Goal: Task Accomplishment & Management: Complete application form

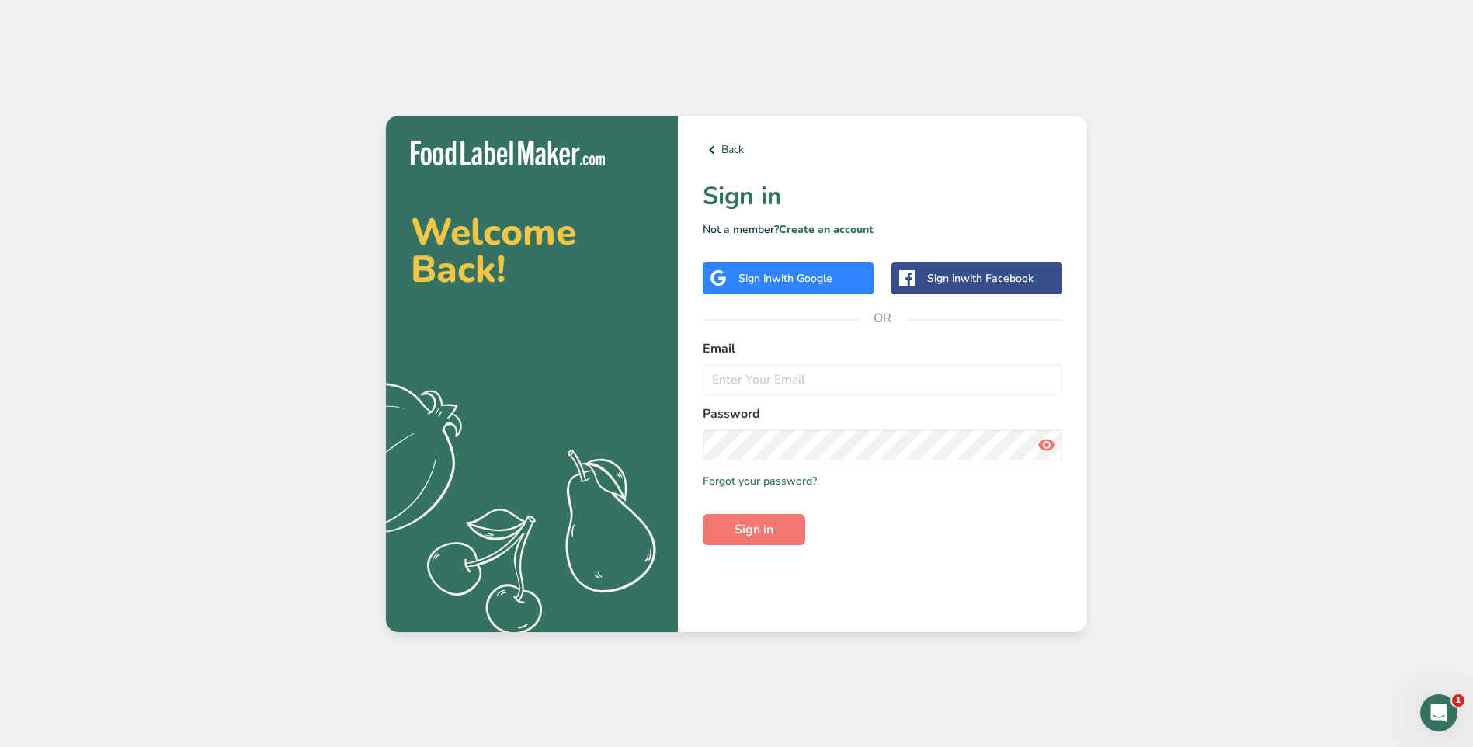
click at [800, 273] on span "with Google" at bounding box center [802, 278] width 61 height 15
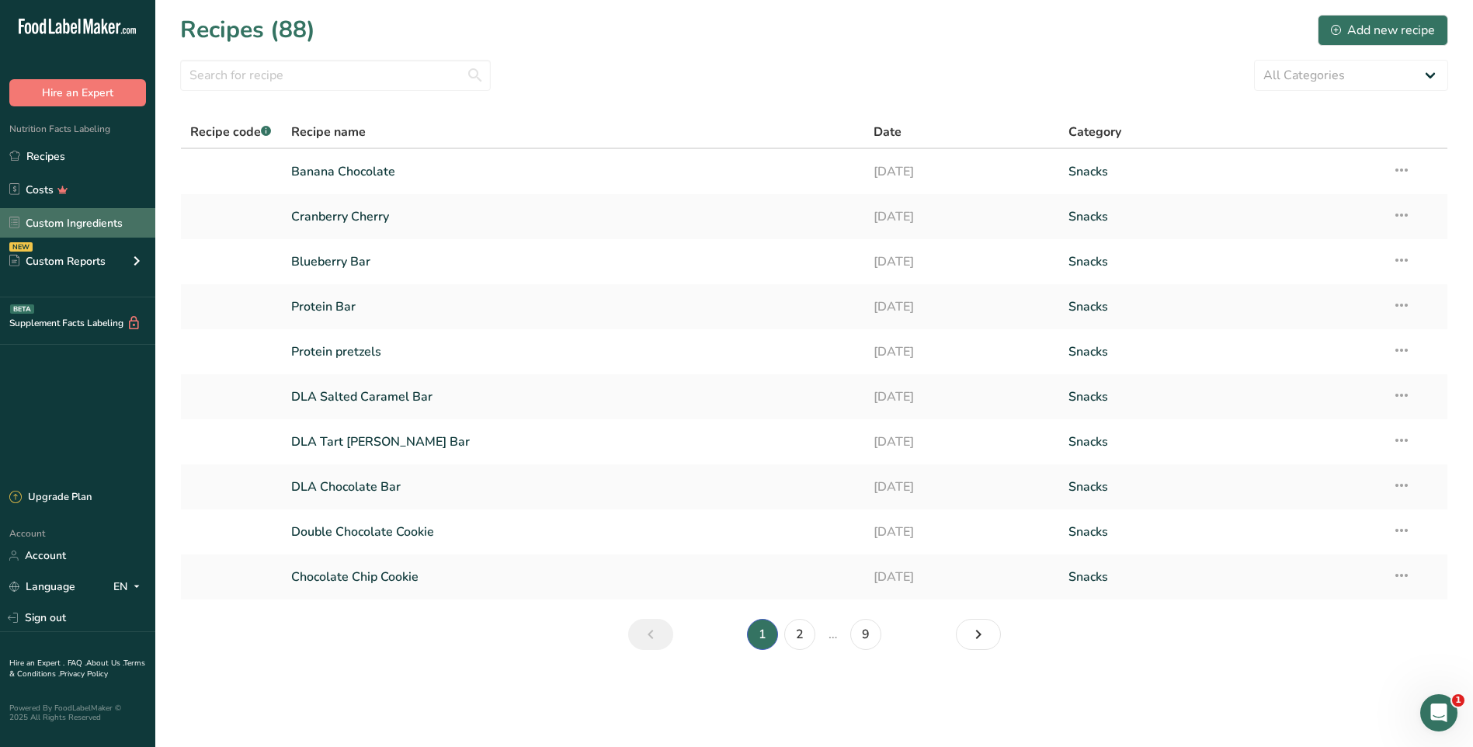
click at [94, 229] on link "Custom Ingredients" at bounding box center [77, 223] width 155 height 30
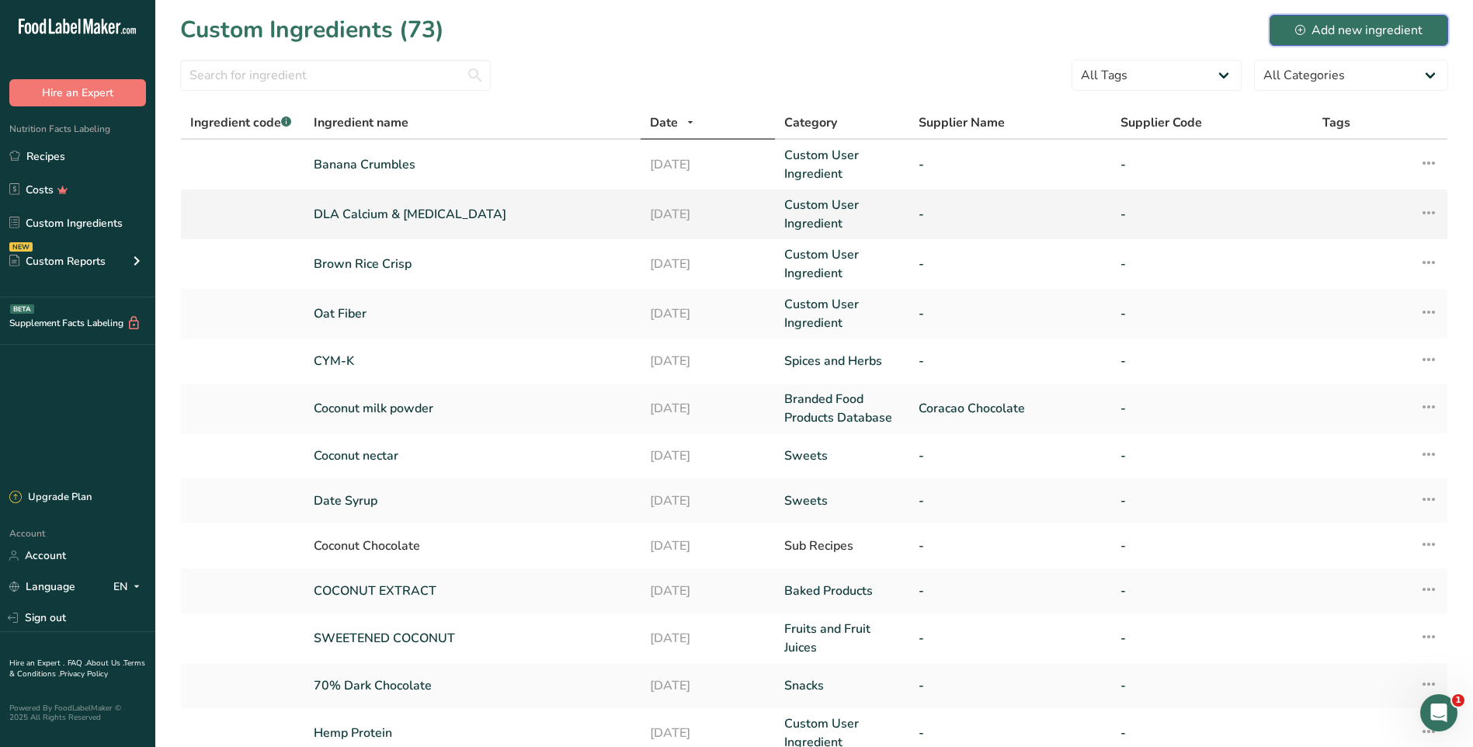
drag, startPoint x: 1317, startPoint y: 26, endPoint x: 831, endPoint y: 203, distance: 516.8
click at [1317, 26] on div "Add new ingredient" at bounding box center [1358, 30] width 127 height 19
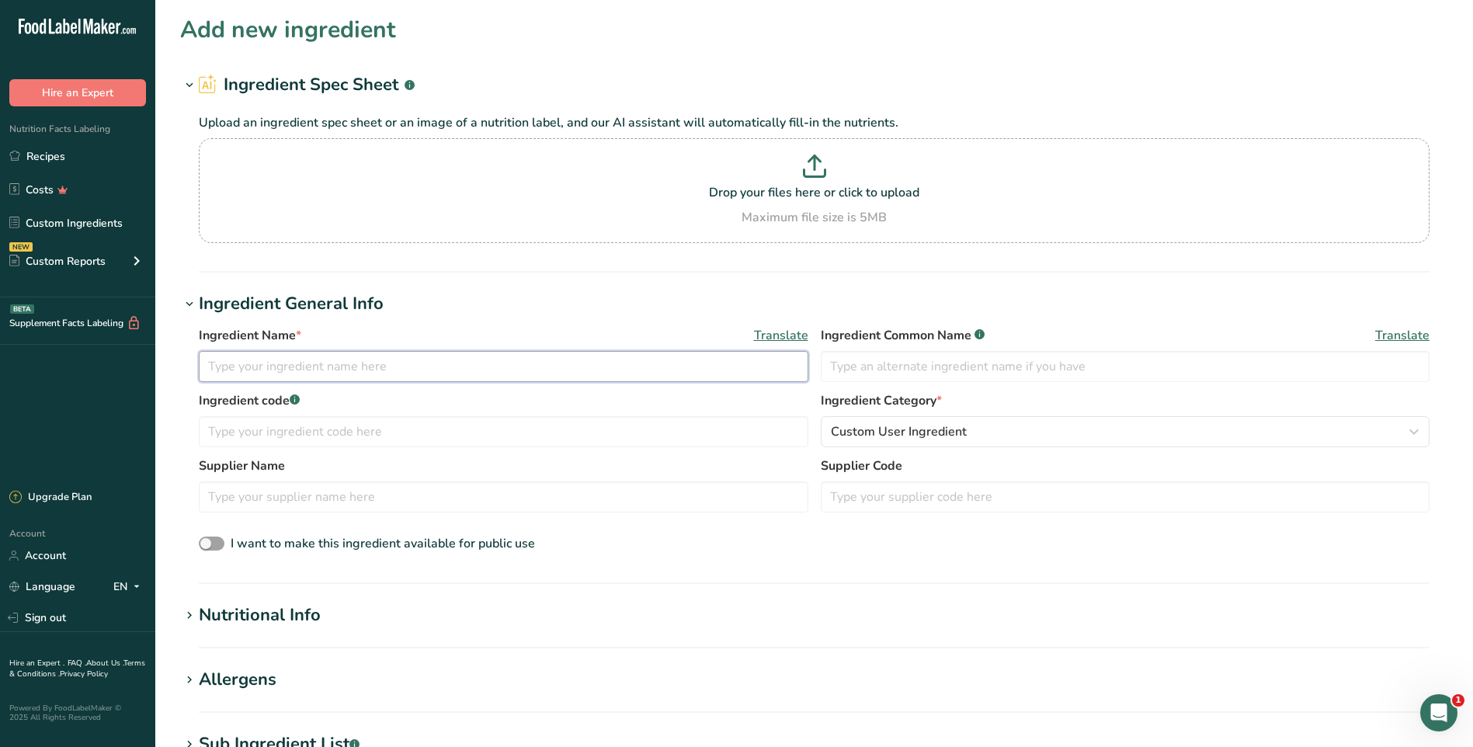
click at [521, 381] on input "text" at bounding box center [503, 366] width 609 height 31
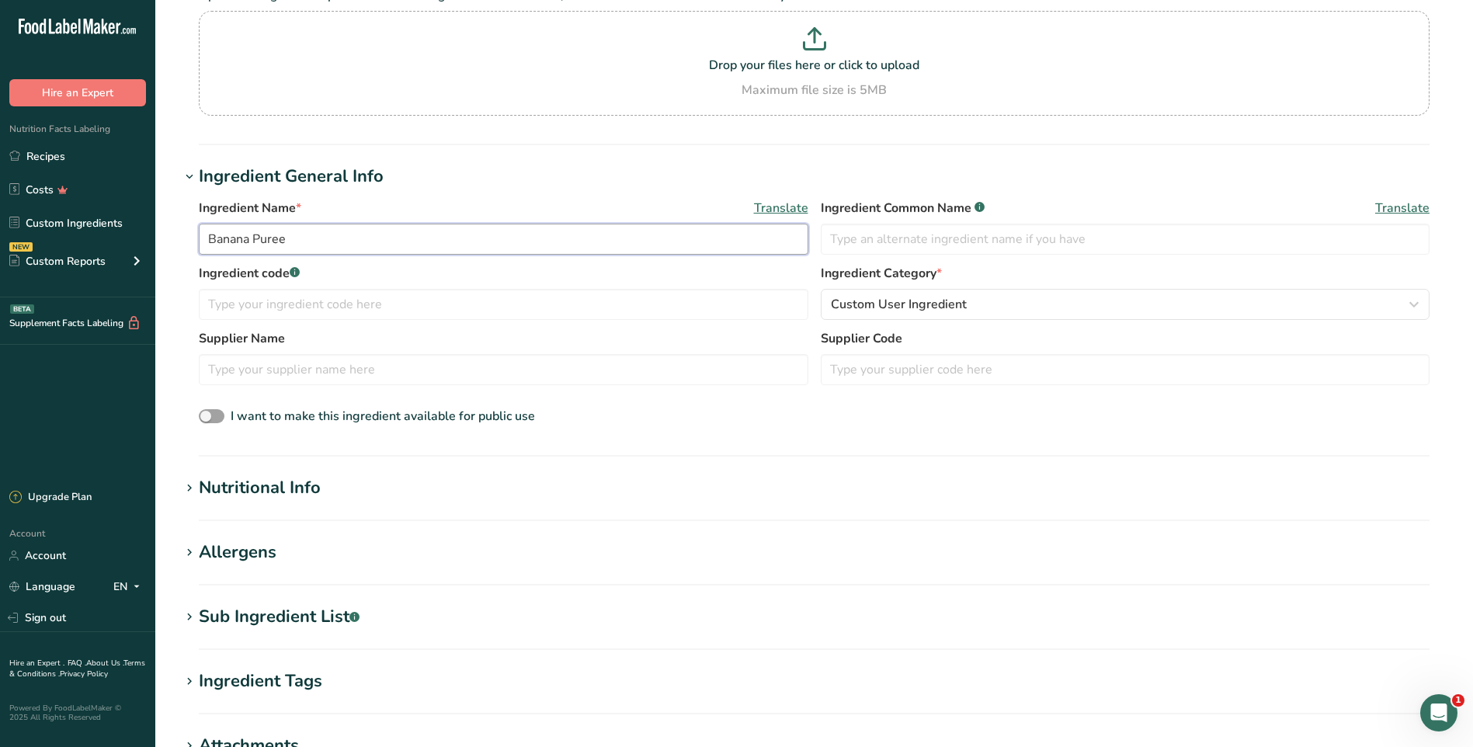
scroll to position [155, 0]
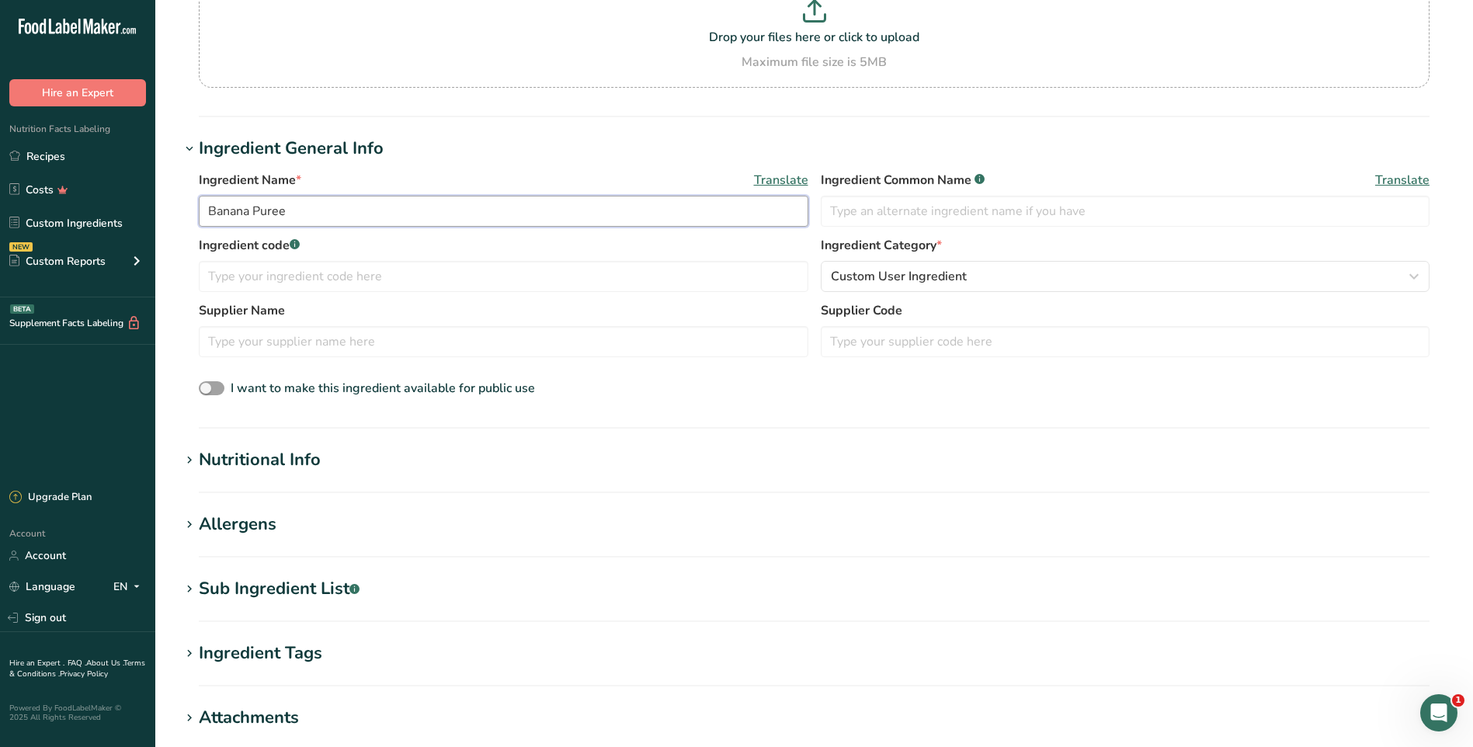
type input "Banana Puree"
click at [295, 476] on section "Nutritional Info Serving Size .a-a{fill:#347362;}.b-a{fill:#fff;} Add ingredien…" at bounding box center [814, 470] width 1268 height 46
click at [245, 462] on div "Nutritional Info" at bounding box center [260, 460] width 122 height 26
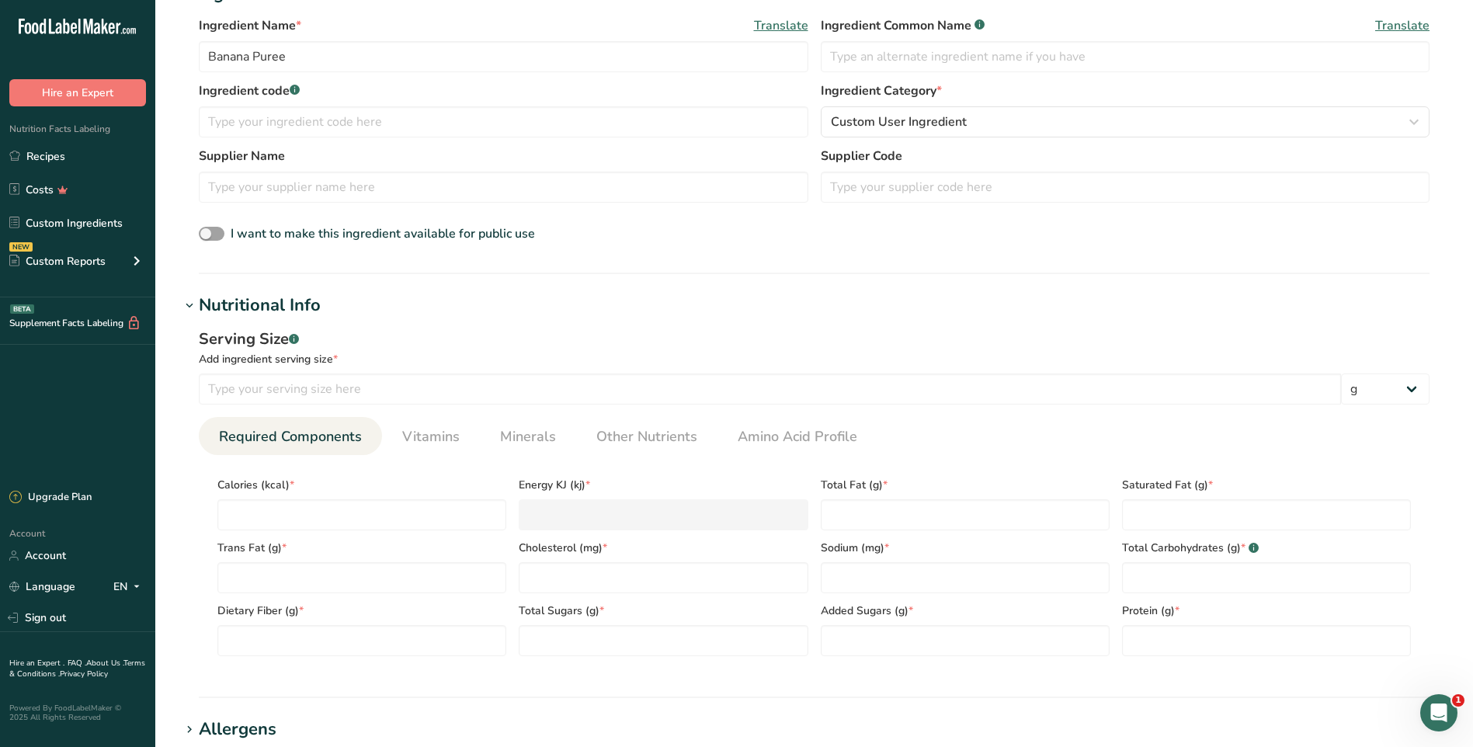
scroll to position [311, 0]
click at [349, 512] on input "number" at bounding box center [361, 513] width 289 height 31
type input "1"
type KJ "4.2"
type input "11"
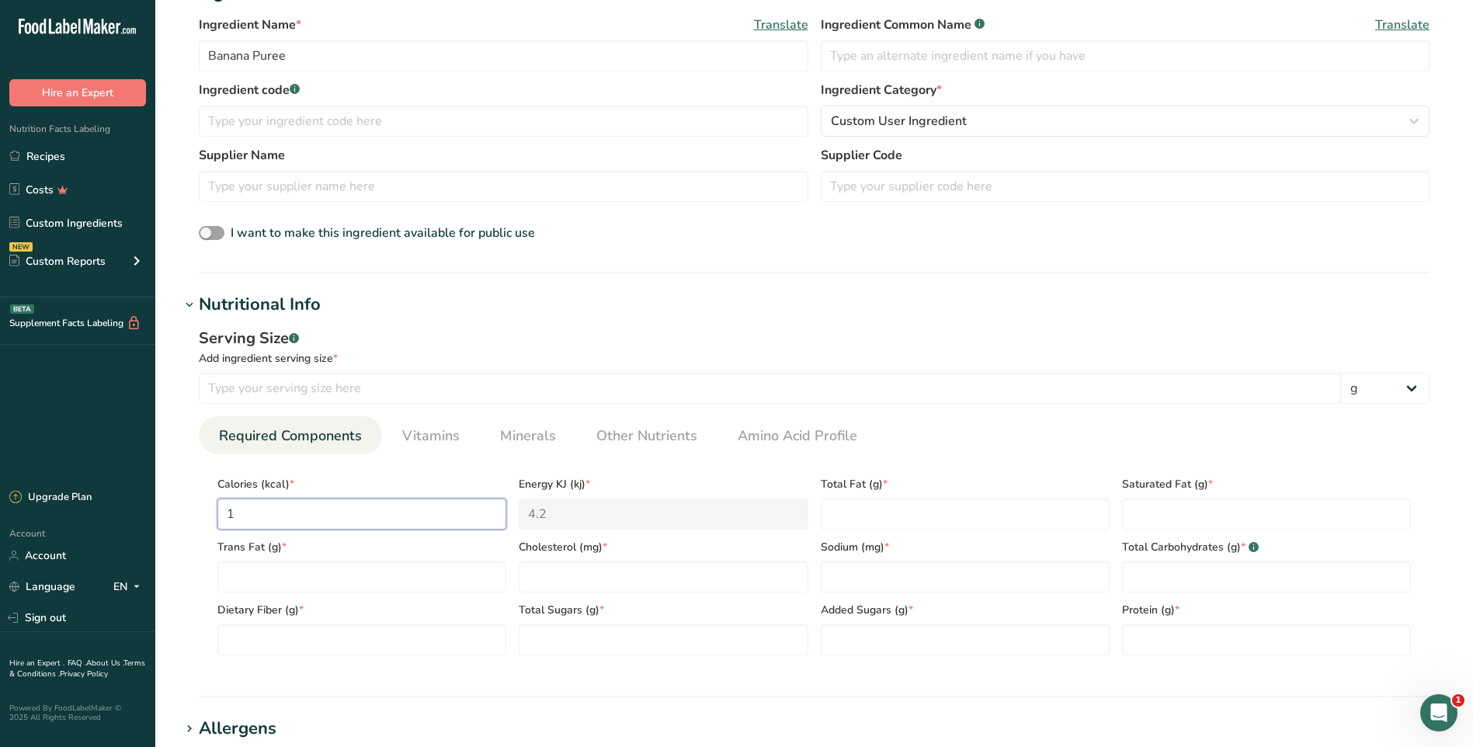
type KJ "46"
type input "110"
type KJ "460.2"
type input "110"
click at [876, 506] on Fat "number" at bounding box center [965, 513] width 289 height 31
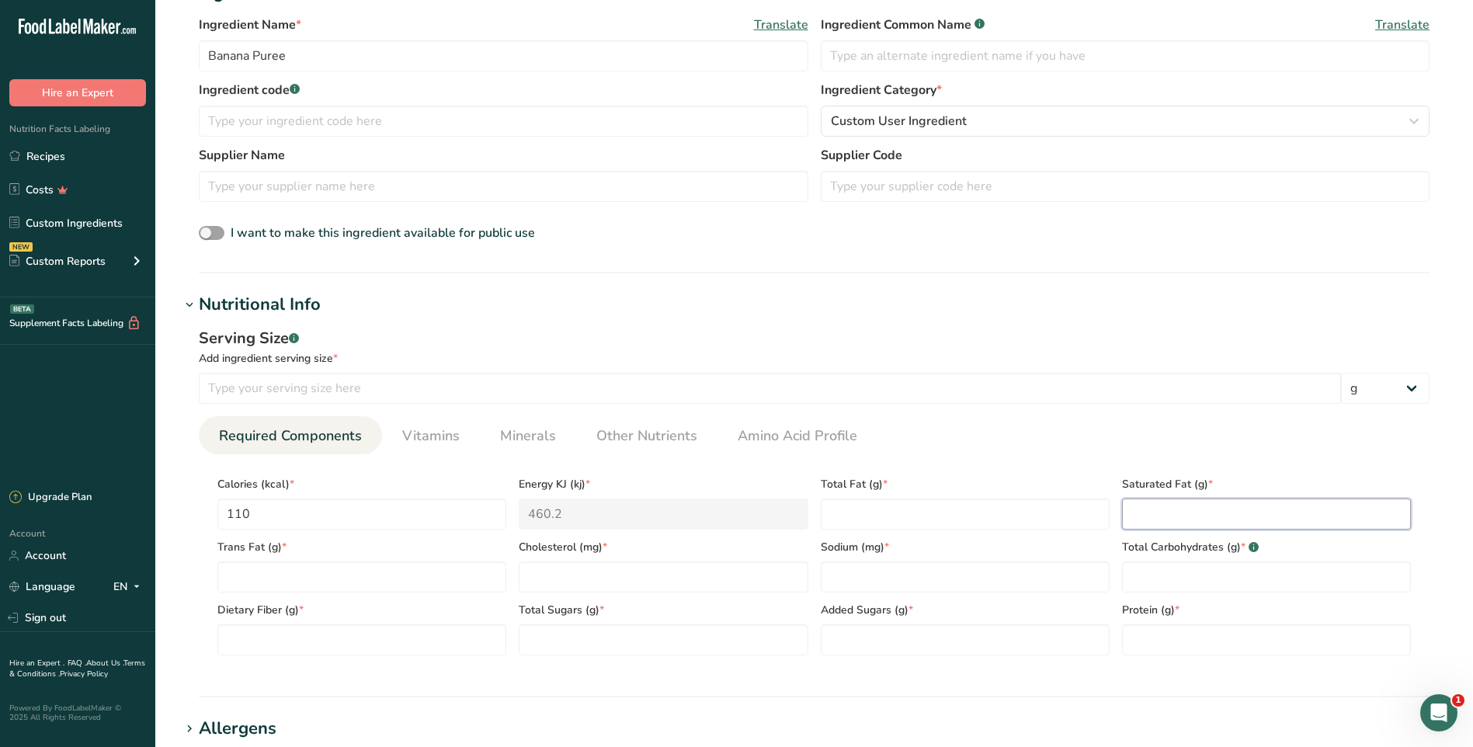
click at [1153, 515] on Fat "number" at bounding box center [1266, 513] width 289 height 31
type Fat "0.1"
click at [993, 505] on Fat "number" at bounding box center [965, 513] width 289 height 31
type Fat "0.0"
click at [1049, 466] on section "Calories (kcal) * 110 Energy KJ (kj) * 460.2 Total Fat (g) * 0.0 Saturated Fat …" at bounding box center [814, 560] width 1231 height 213
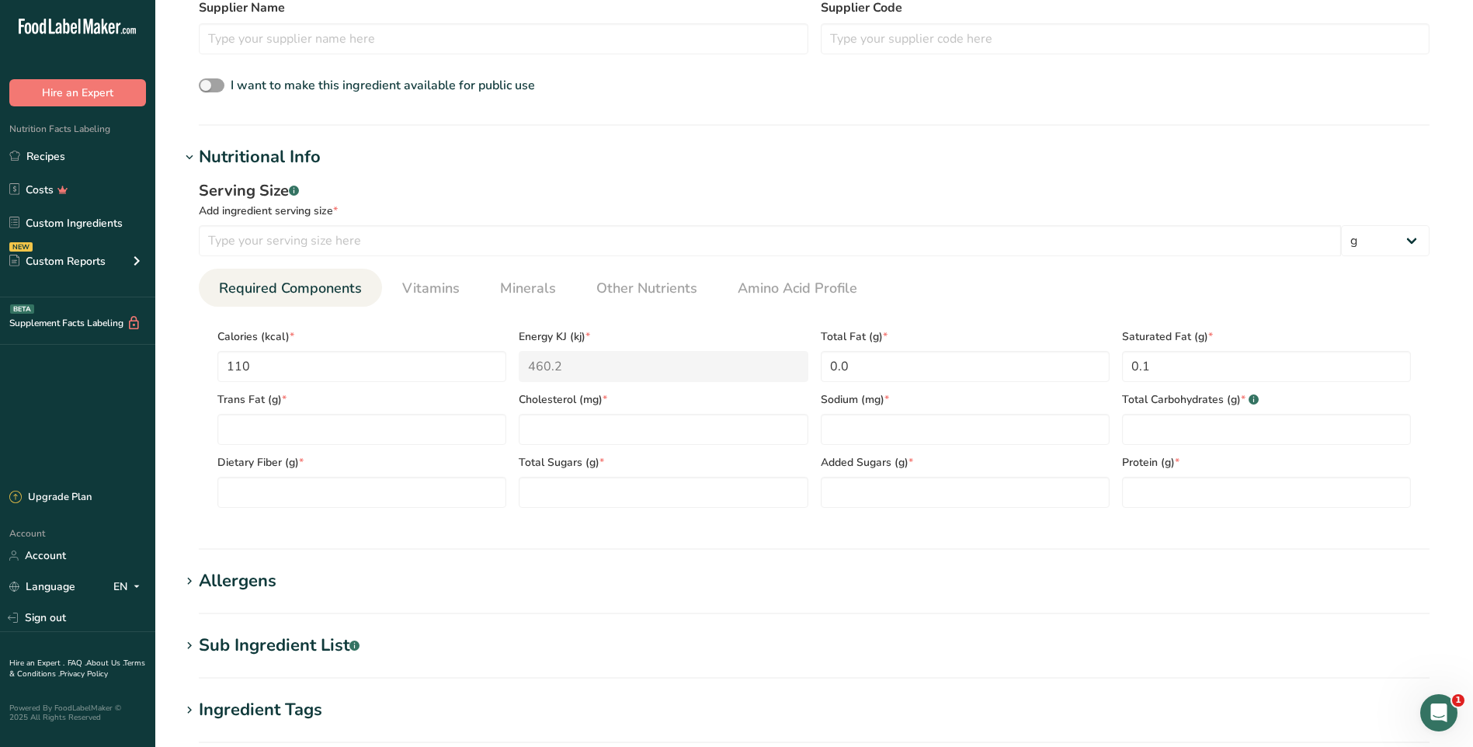
scroll to position [466, 0]
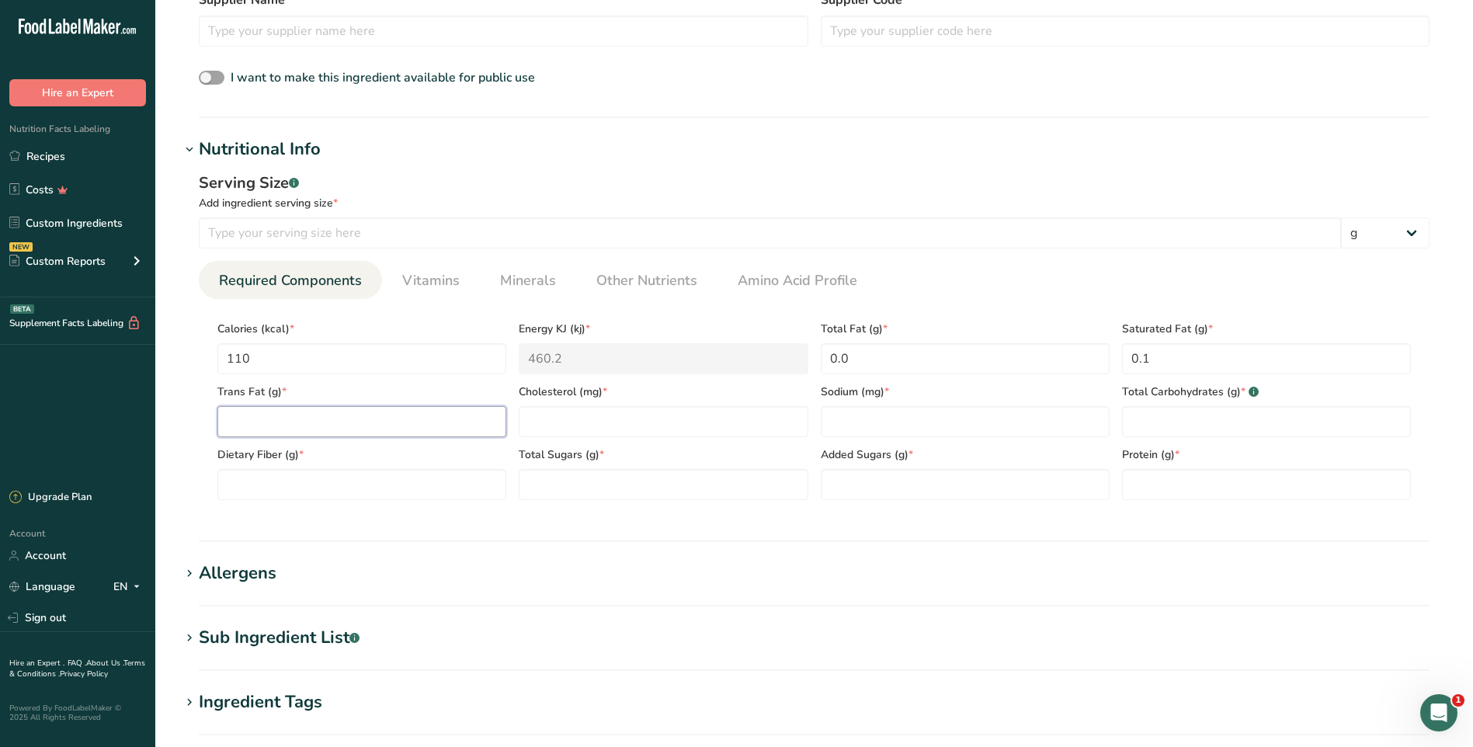
click at [374, 427] on Fat "number" at bounding box center [361, 421] width 289 height 31
type Fat "0"
click at [584, 430] on input "number" at bounding box center [663, 421] width 289 height 31
type input "0"
click at [917, 435] on input "number" at bounding box center [965, 421] width 289 height 31
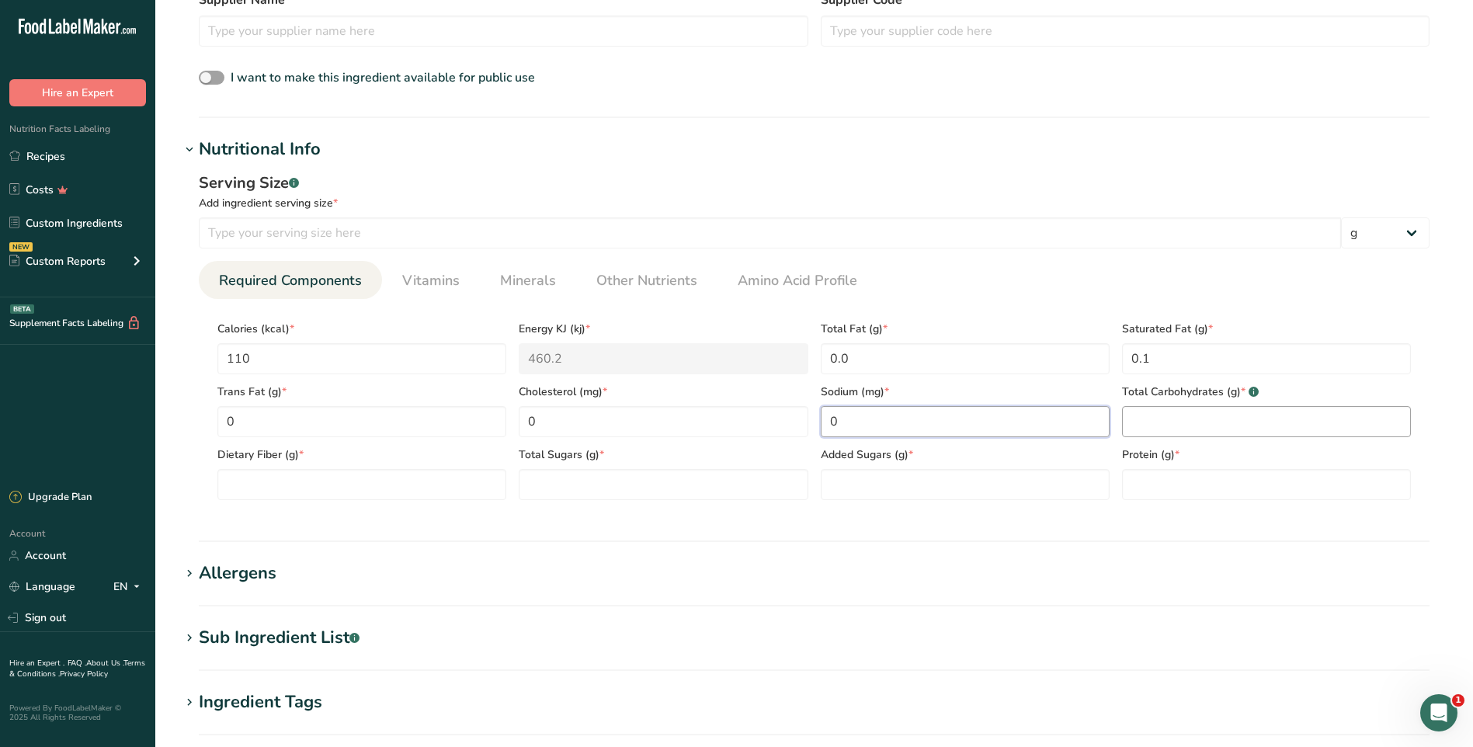
type input "0"
click at [1209, 426] on Carbohydrates "number" at bounding box center [1266, 421] width 289 height 31
type Carbohydrates "28"
click at [377, 495] on Fiber "number" at bounding box center [361, 484] width 289 height 31
type Fiber "4"
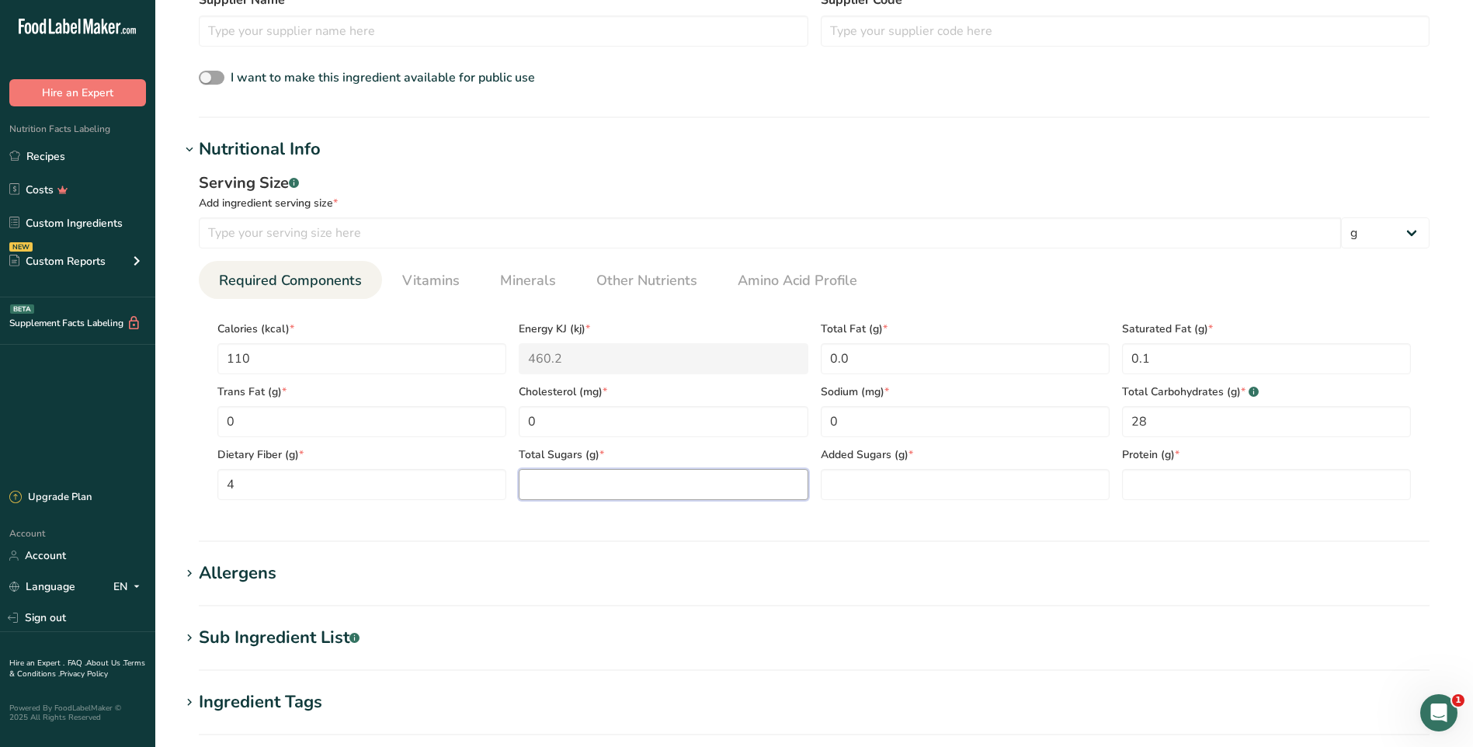
click at [602, 488] on Sugars "number" at bounding box center [663, 484] width 289 height 31
type Sugars "20"
click at [942, 479] on Sugars "number" at bounding box center [965, 484] width 289 height 31
type Sugars "0"
click at [1234, 487] on input "number" at bounding box center [1266, 484] width 289 height 31
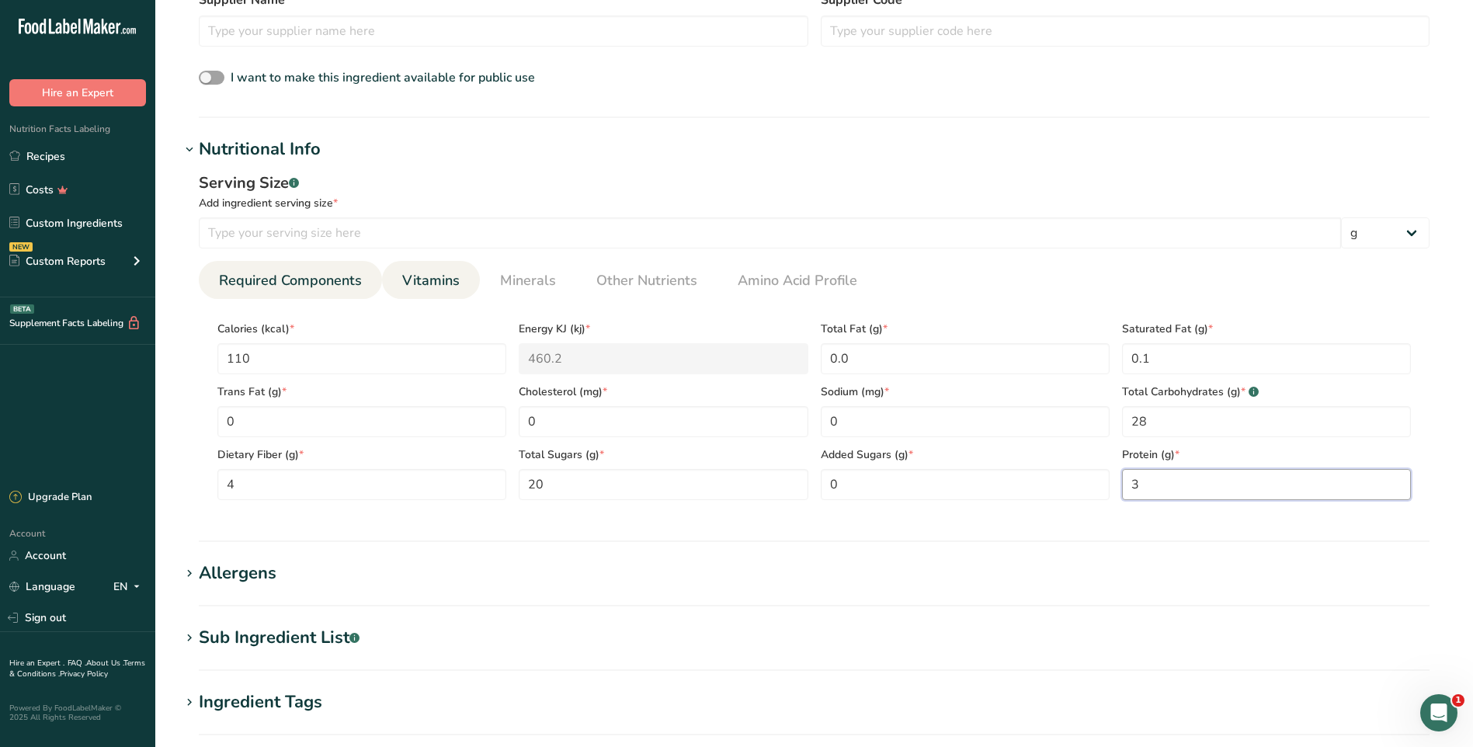
type input "3"
click at [444, 288] on span "Vitamins" at bounding box center [430, 280] width 57 height 21
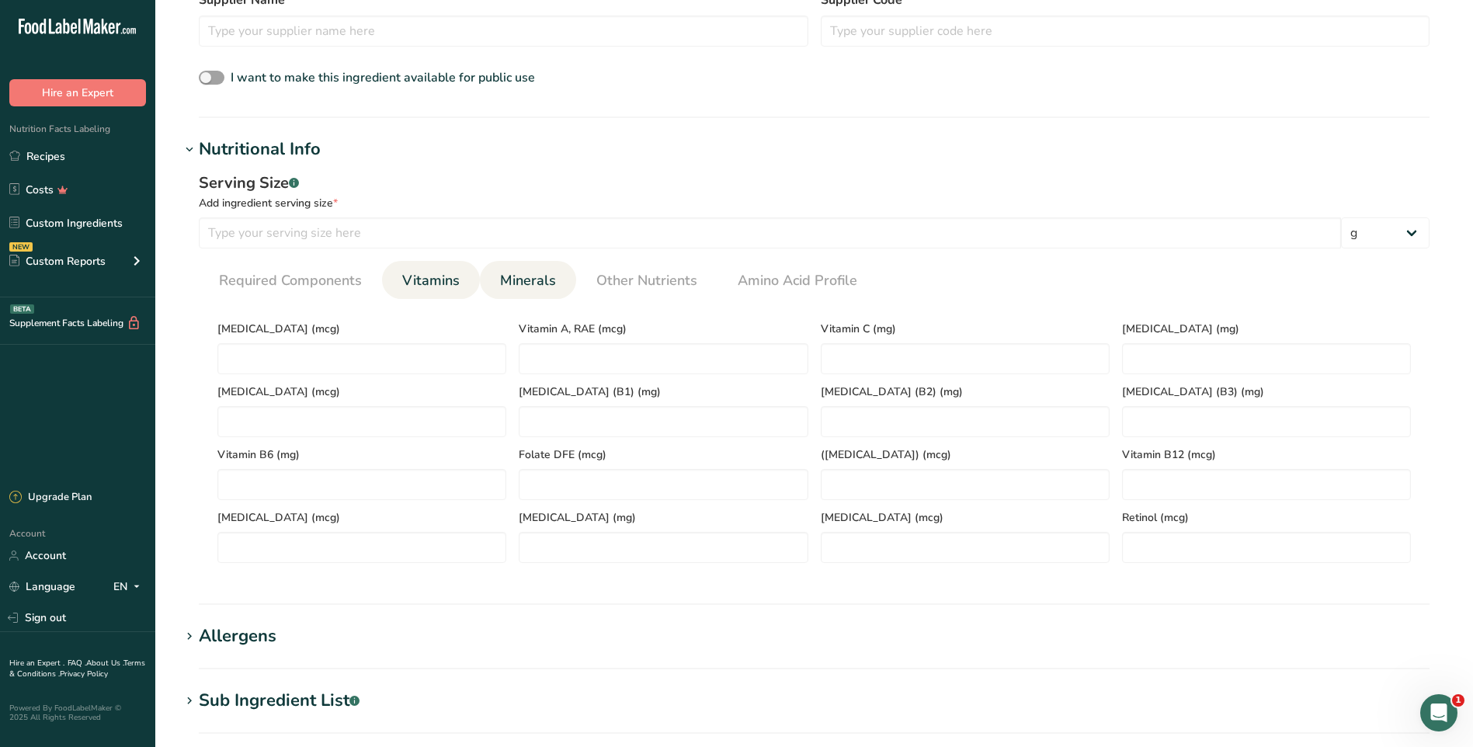
click at [537, 290] on span "Minerals" at bounding box center [528, 280] width 56 height 21
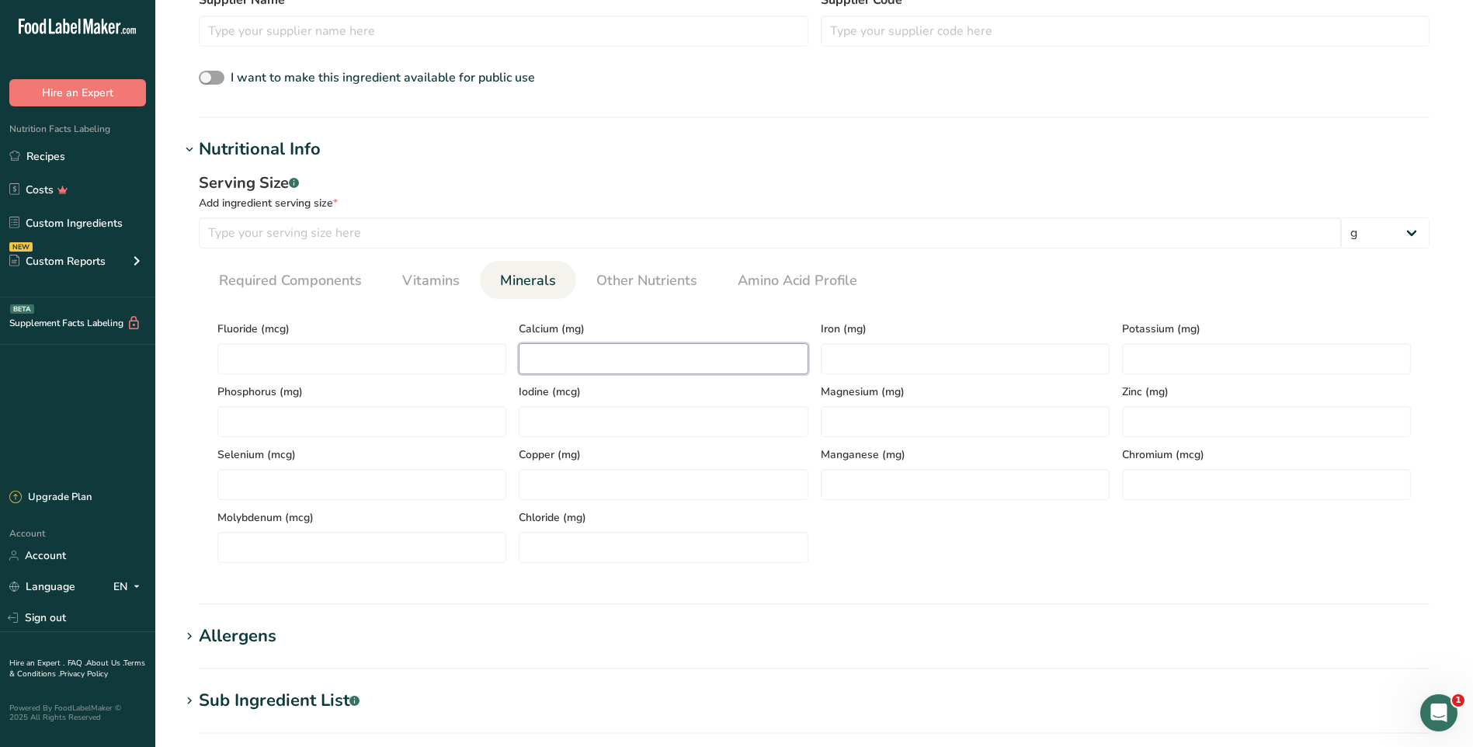
click at [572, 351] on input "number" at bounding box center [663, 358] width 289 height 31
type input "6"
click at [876, 352] on input "number" at bounding box center [965, 358] width 289 height 31
type input "1"
click at [1200, 358] on input "number" at bounding box center [1266, 358] width 289 height 31
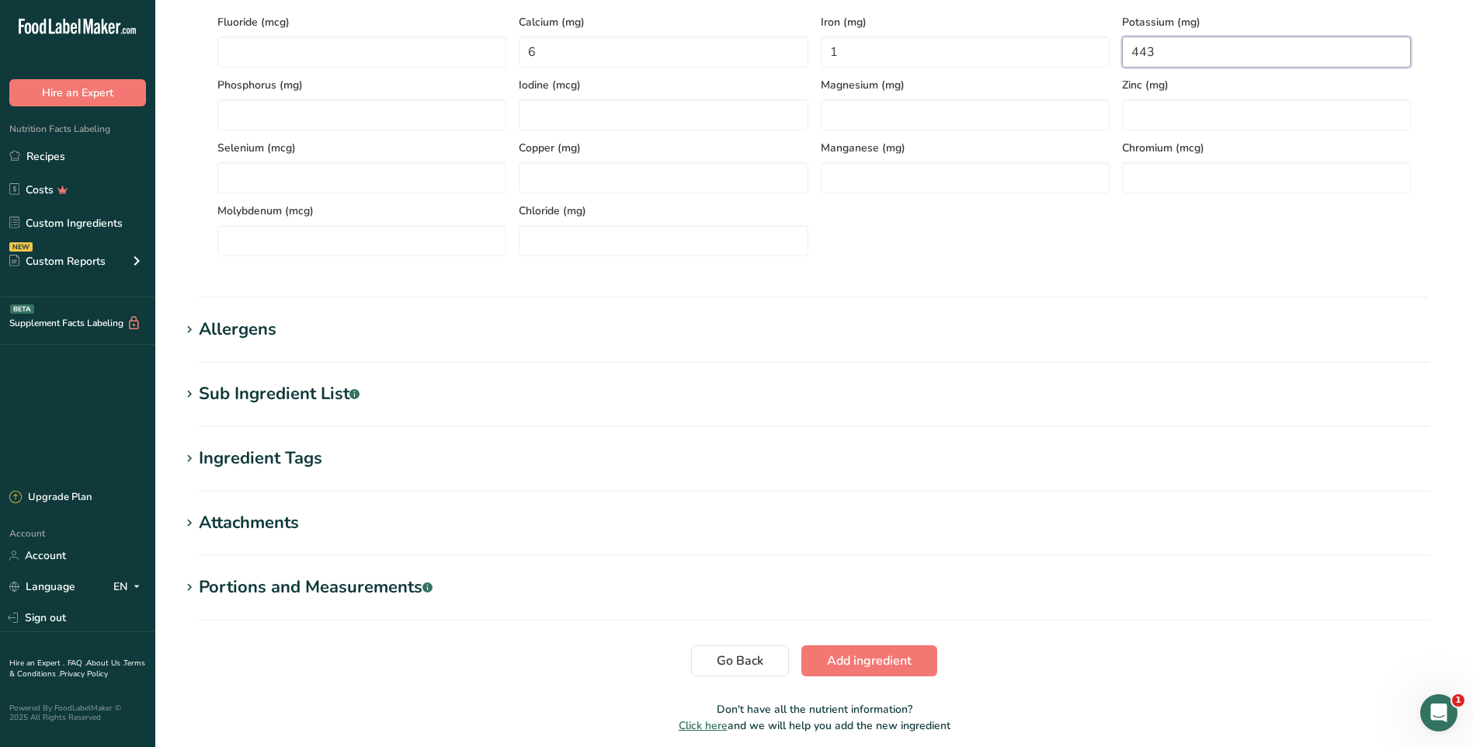
scroll to position [834, 0]
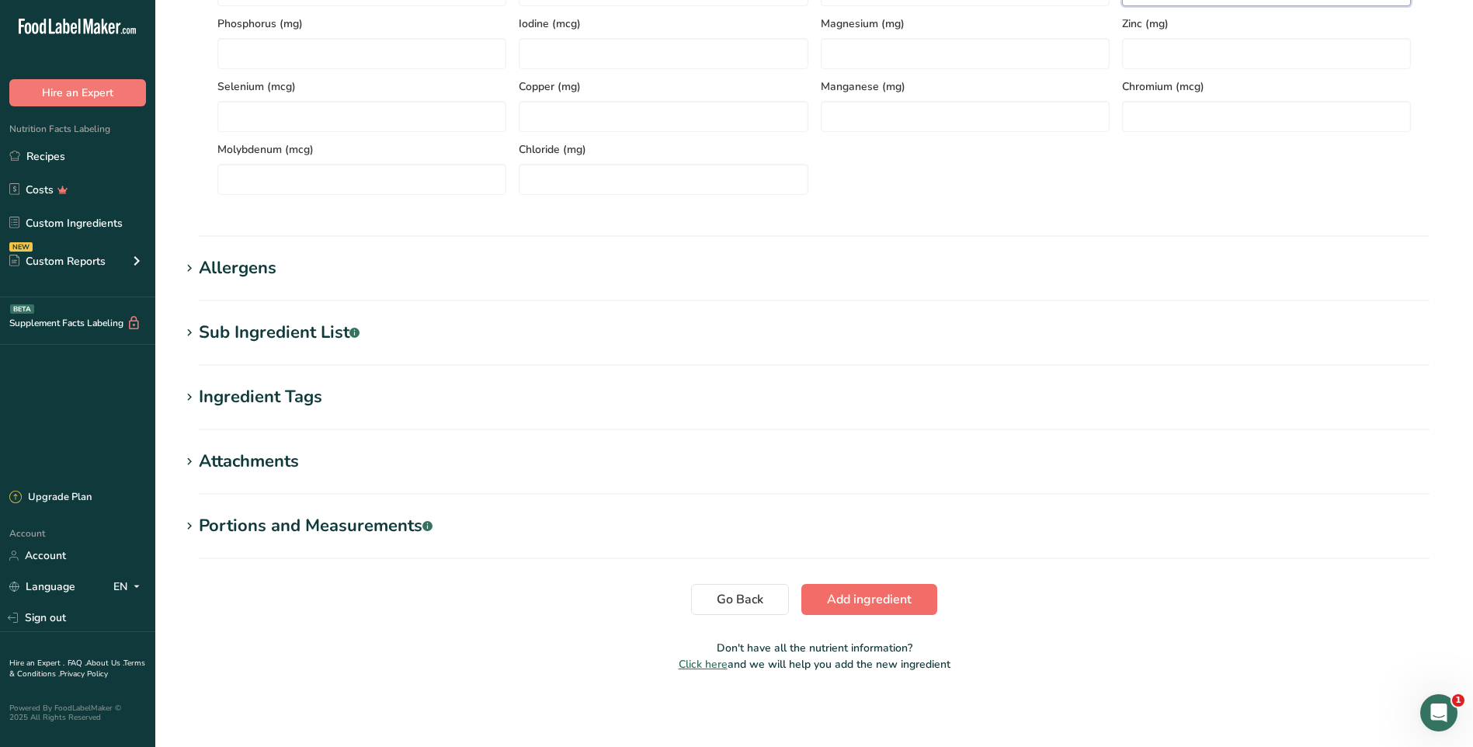
type input "443"
click at [863, 599] on span "Add ingredient" at bounding box center [869, 599] width 85 height 19
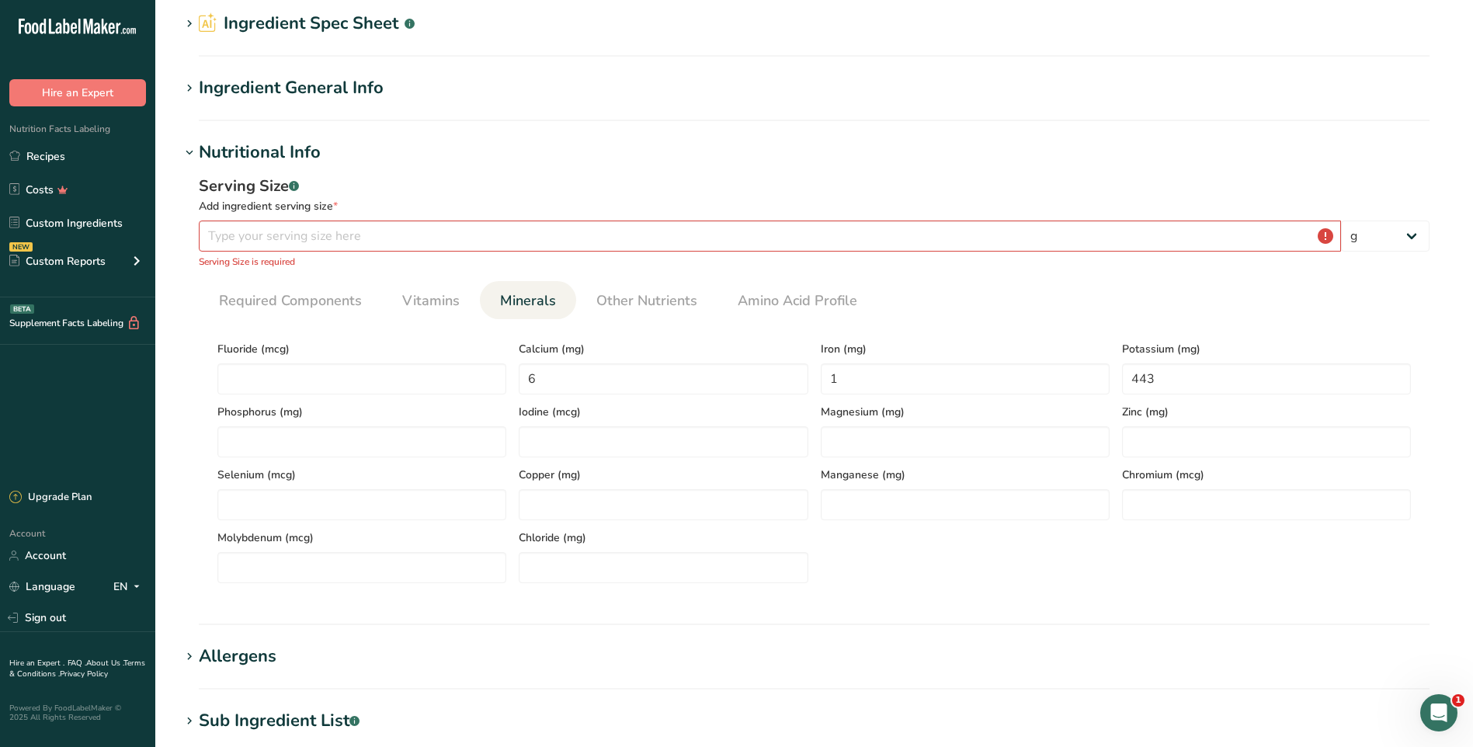
scroll to position [0, 0]
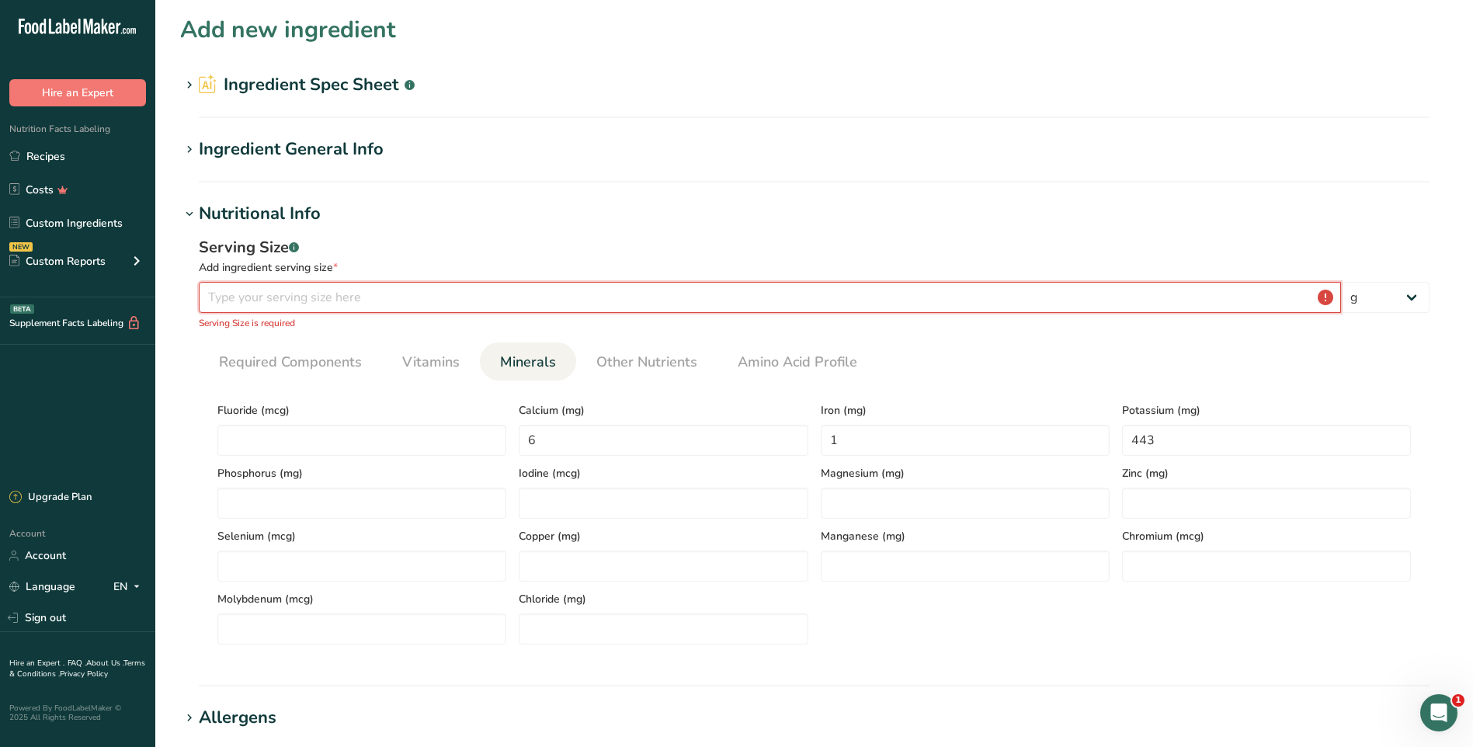
click at [537, 303] on input "number" at bounding box center [770, 297] width 1142 height 31
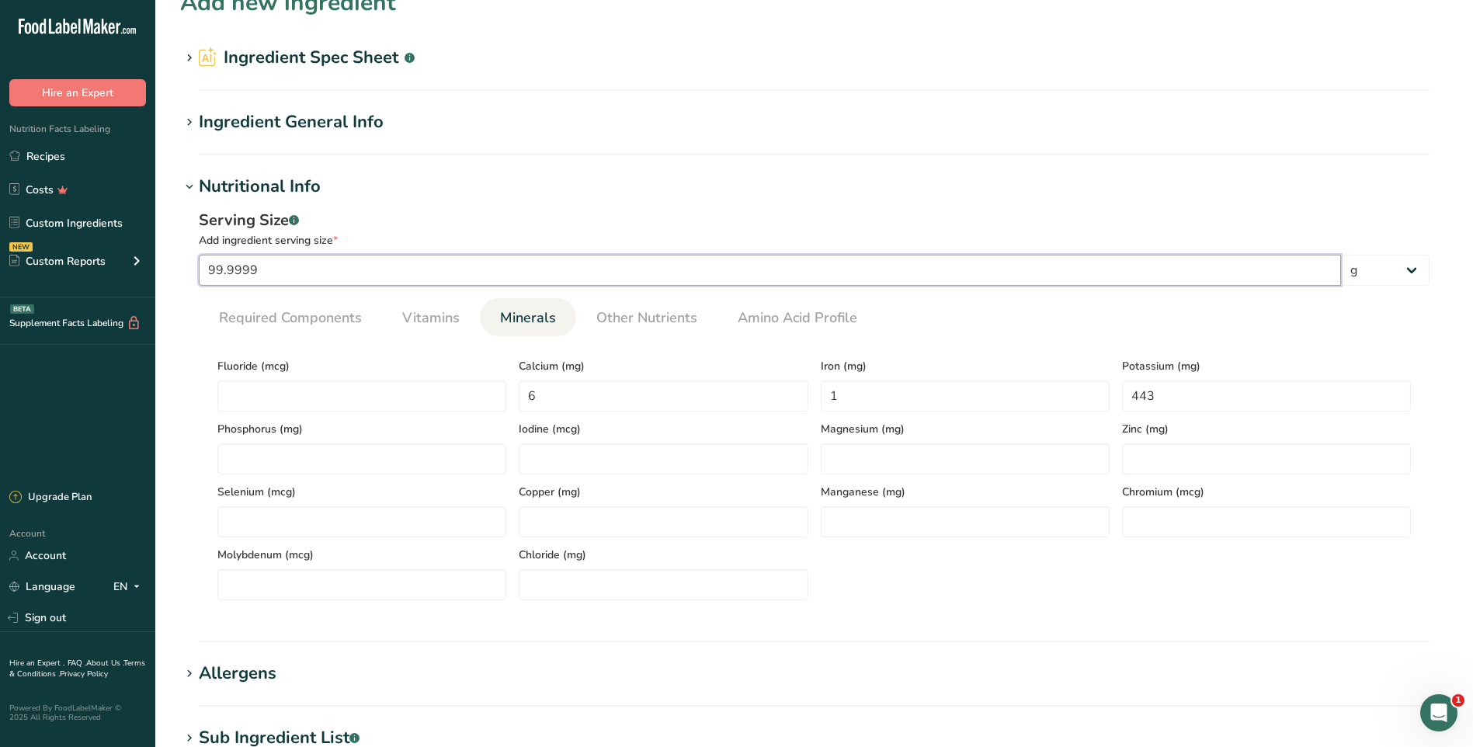
scroll to position [432, 0]
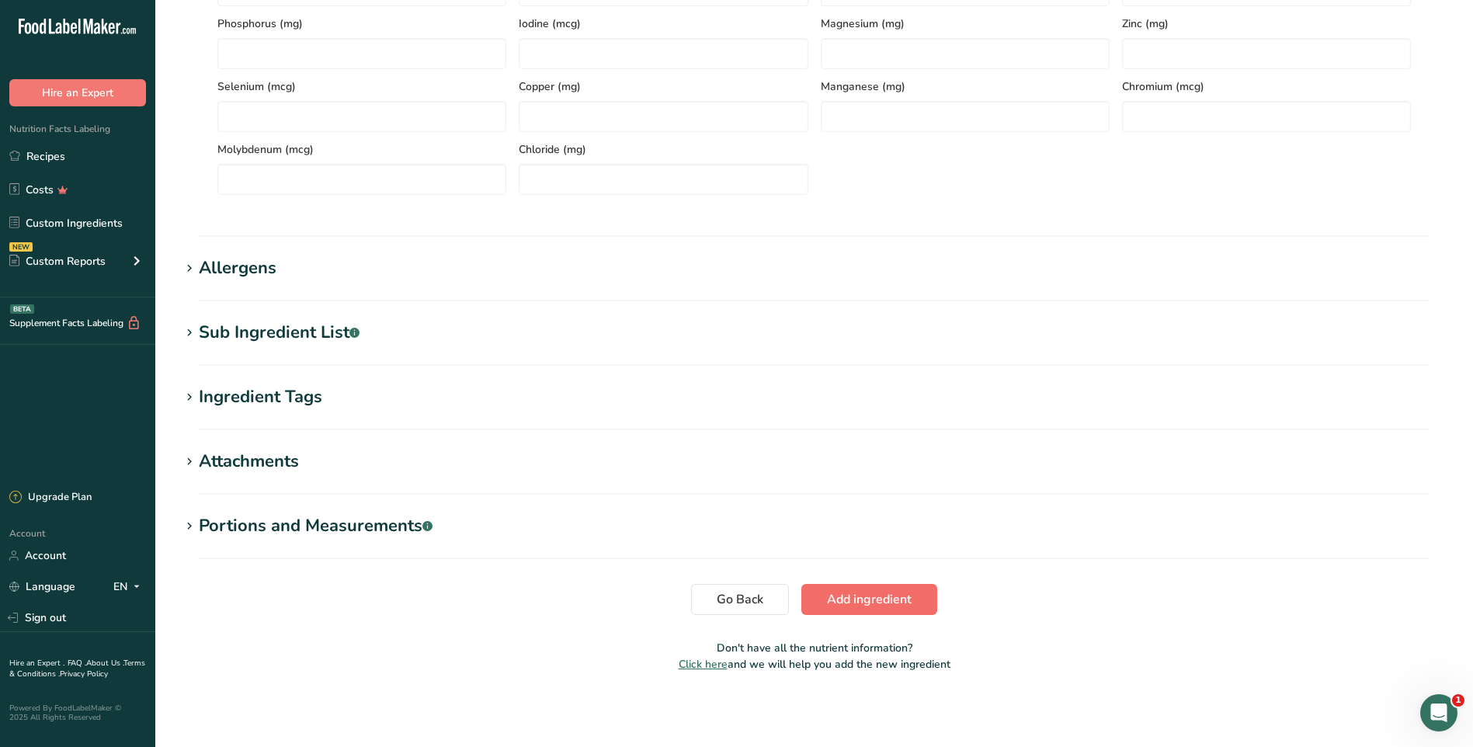
type input "99.9999"
click at [853, 588] on button "Add ingredient" at bounding box center [869, 599] width 136 height 31
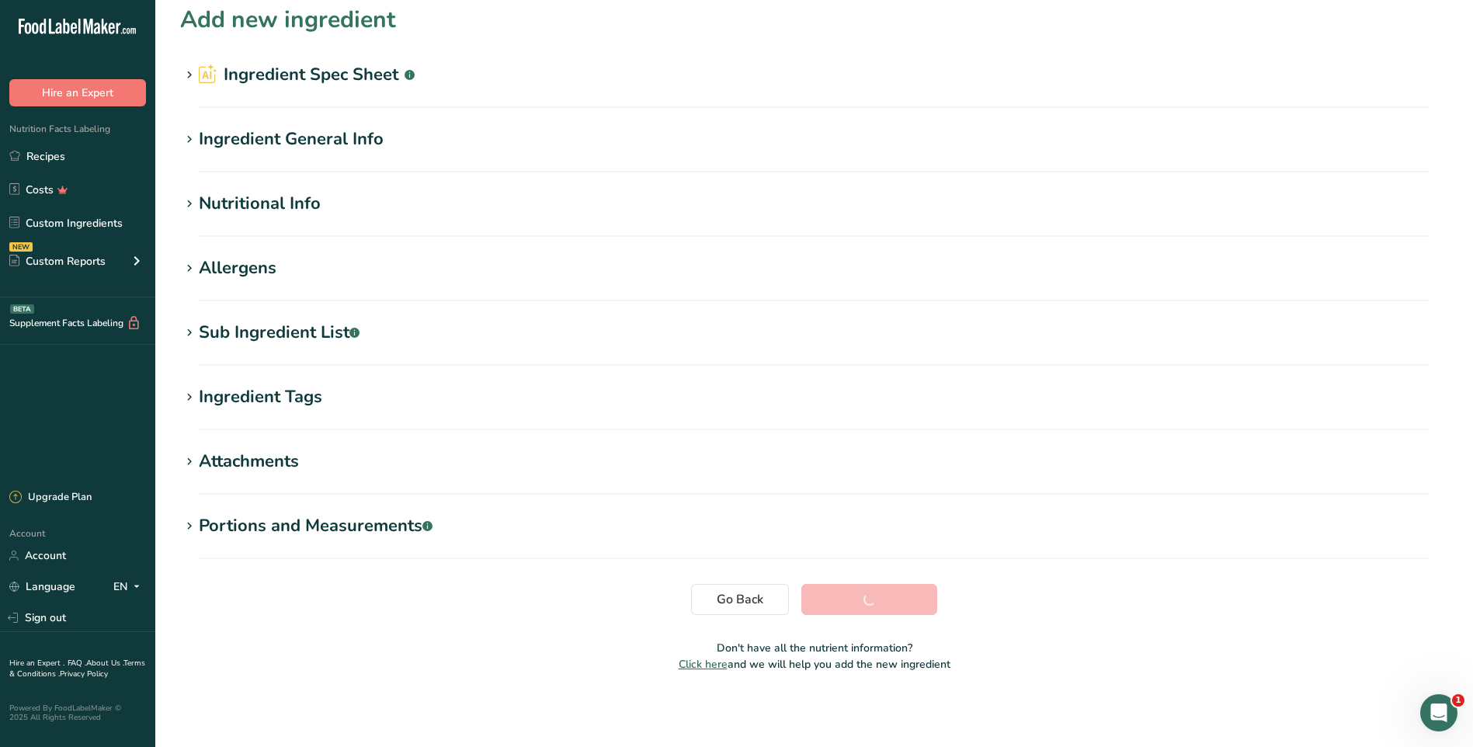
scroll to position [10, 0]
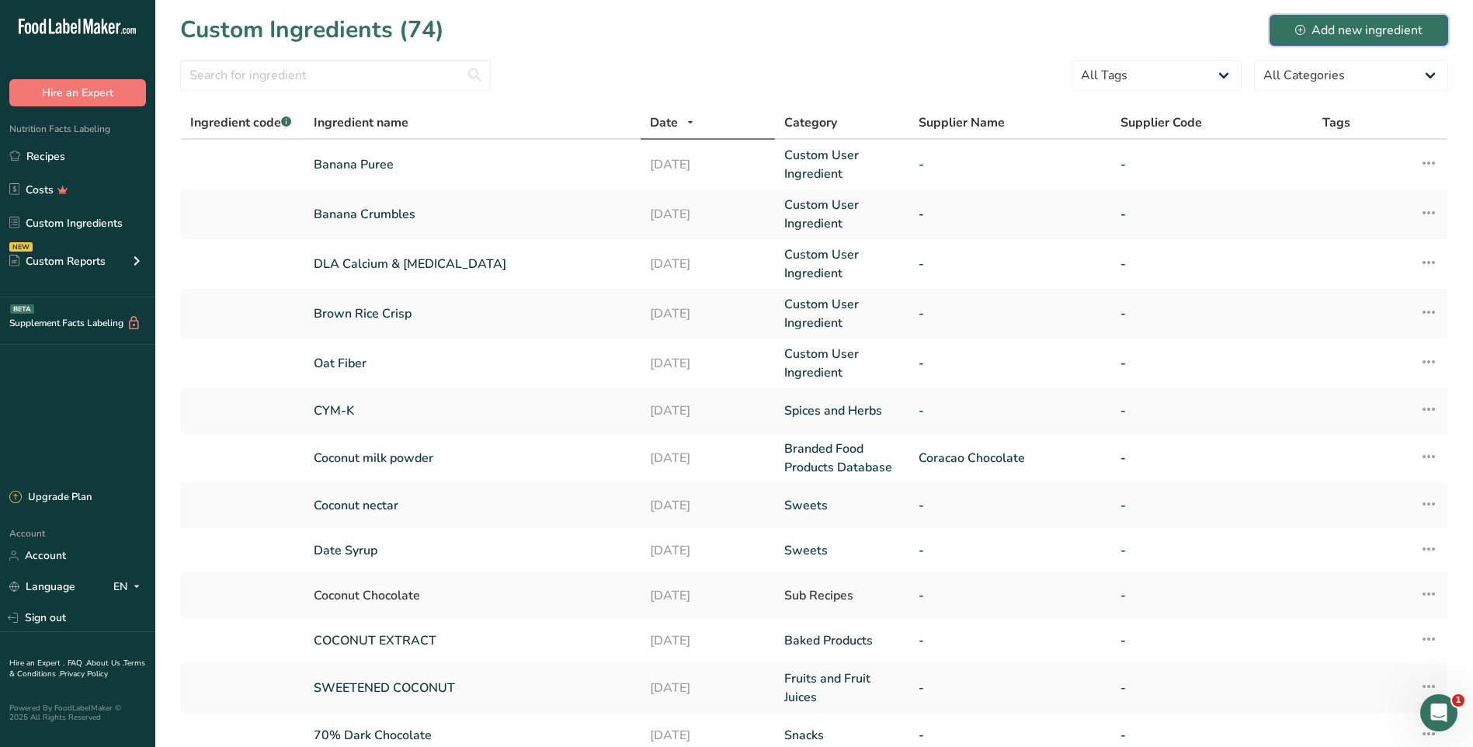
click at [1302, 25] on icon at bounding box center [1300, 30] width 10 height 10
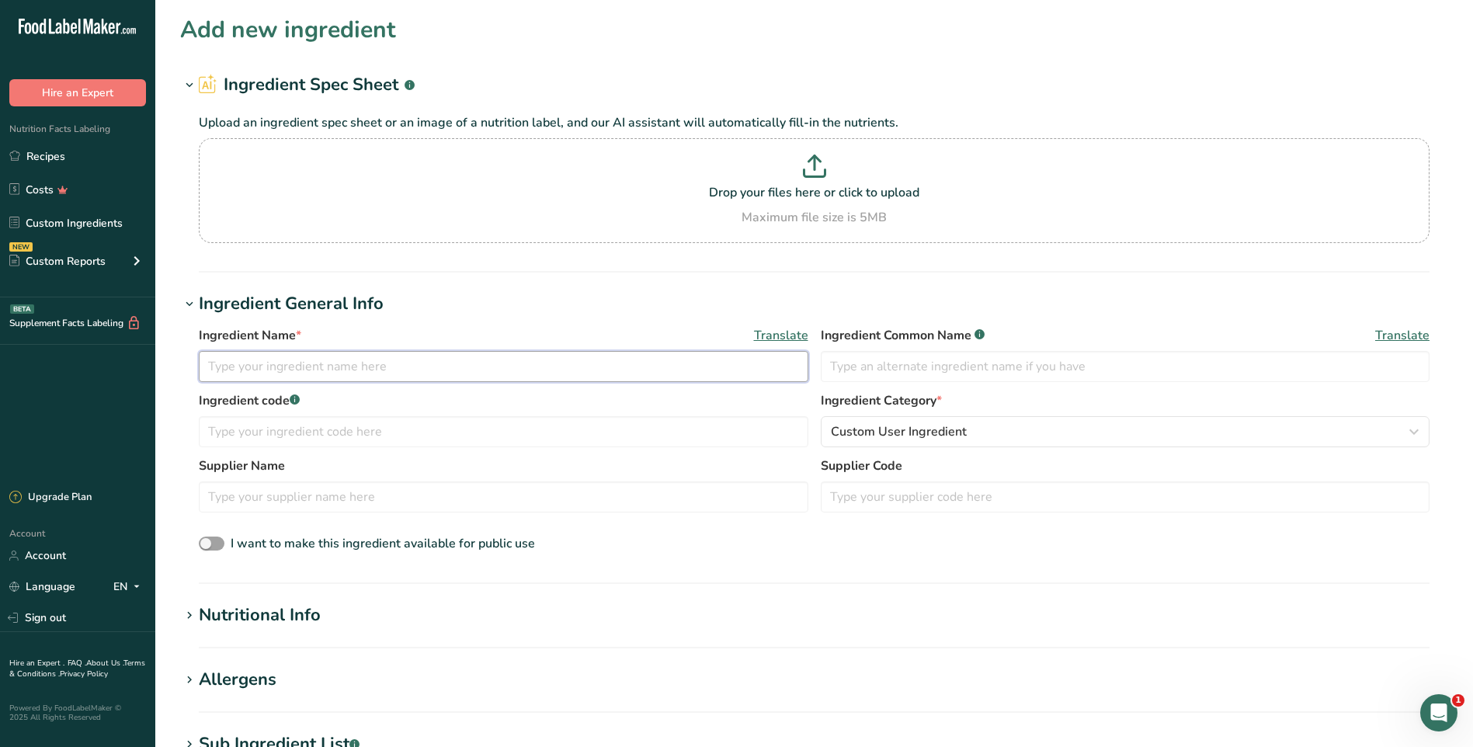
click at [251, 369] on input "text" at bounding box center [503, 366] width 609 height 31
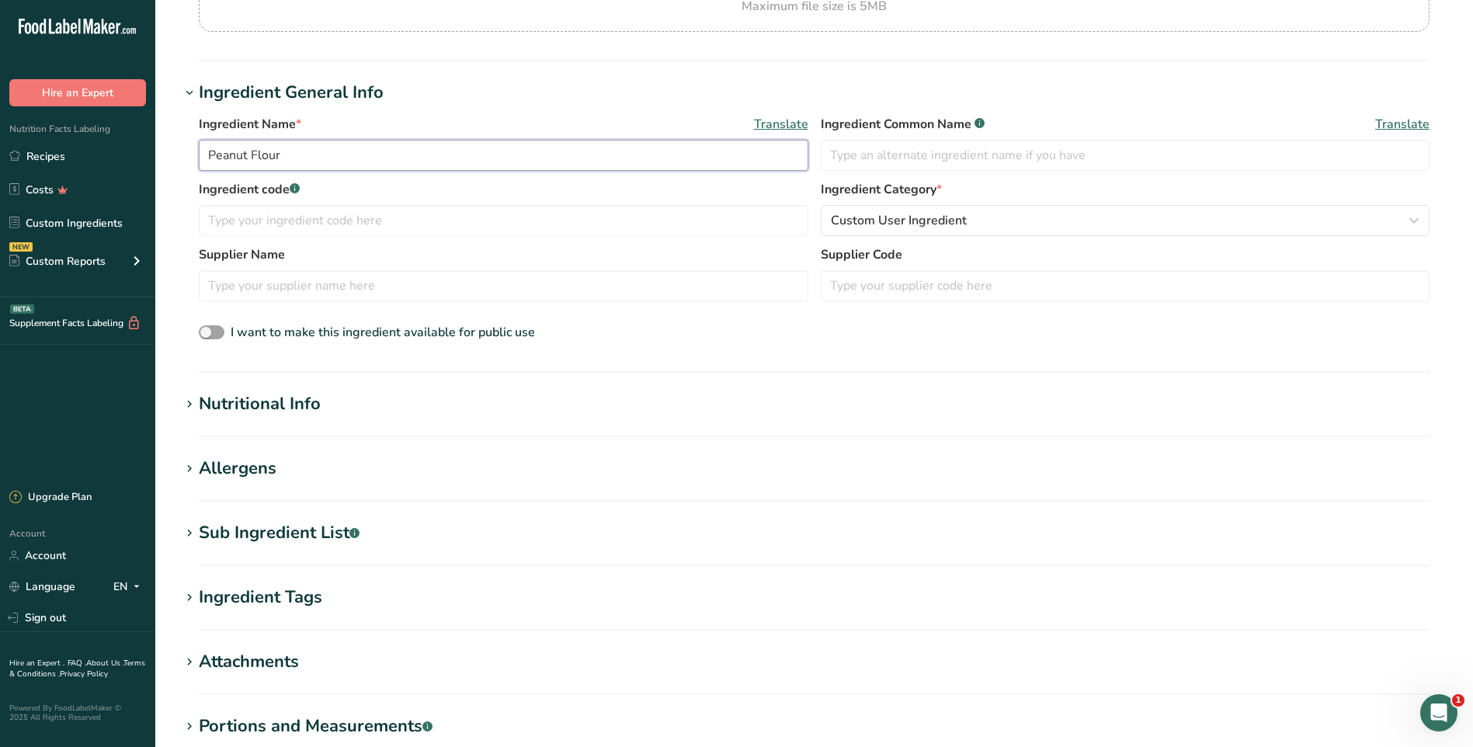
scroll to position [311, 0]
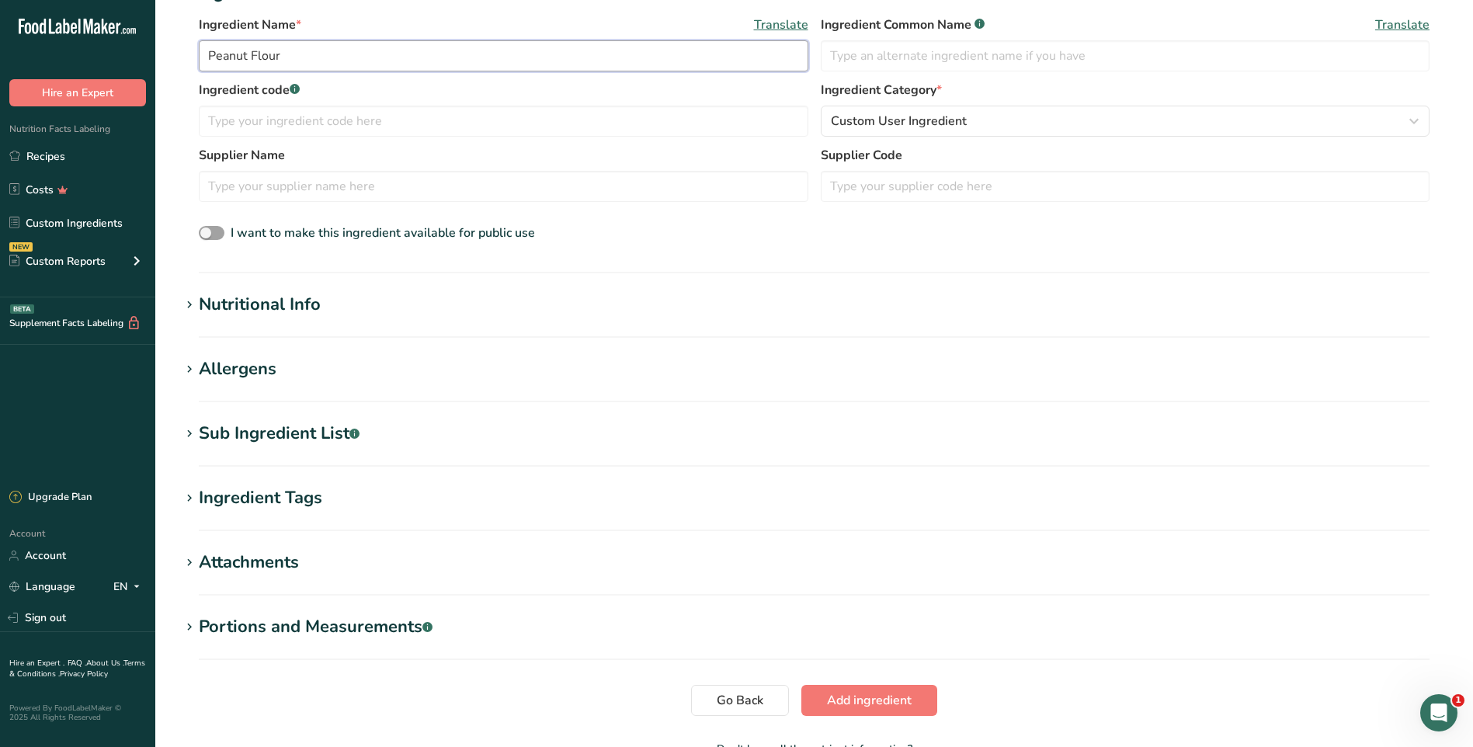
type input "Peanut Flour"
click at [234, 297] on div "Nutritional Info" at bounding box center [260, 305] width 122 height 26
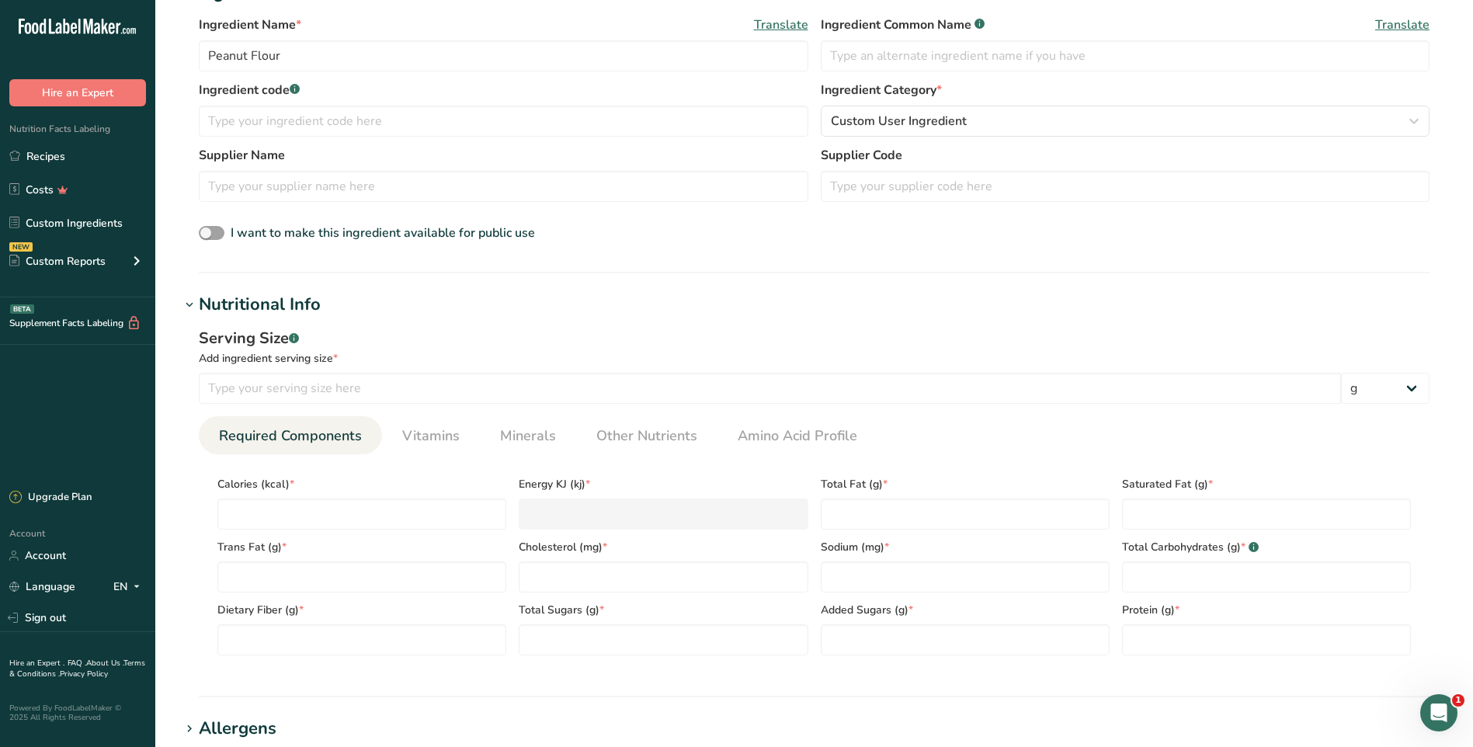
scroll to position [388, 0]
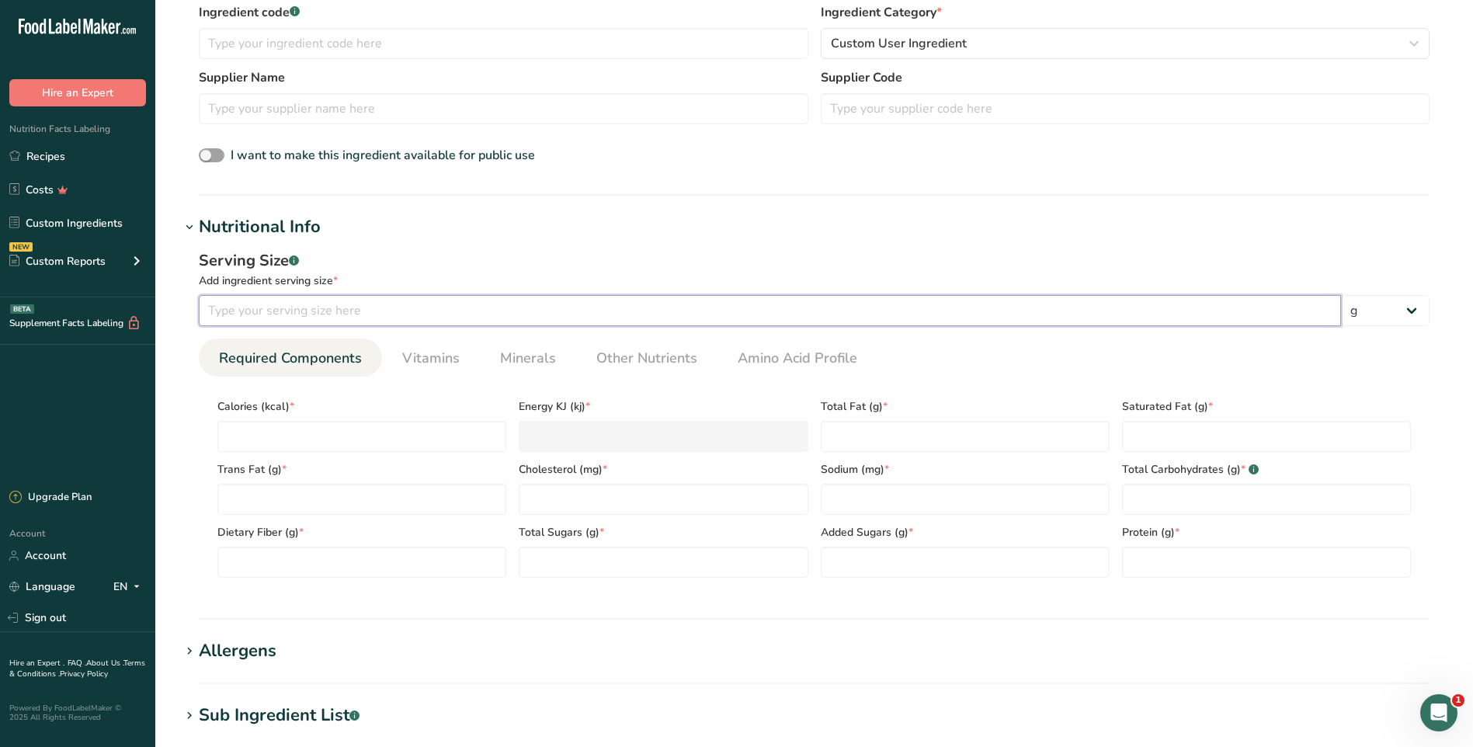
click at [373, 305] on input "number" at bounding box center [770, 310] width 1142 height 31
type input "100"
click at [368, 422] on input "number" at bounding box center [361, 436] width 289 height 31
type input "4"
type KJ "16.7"
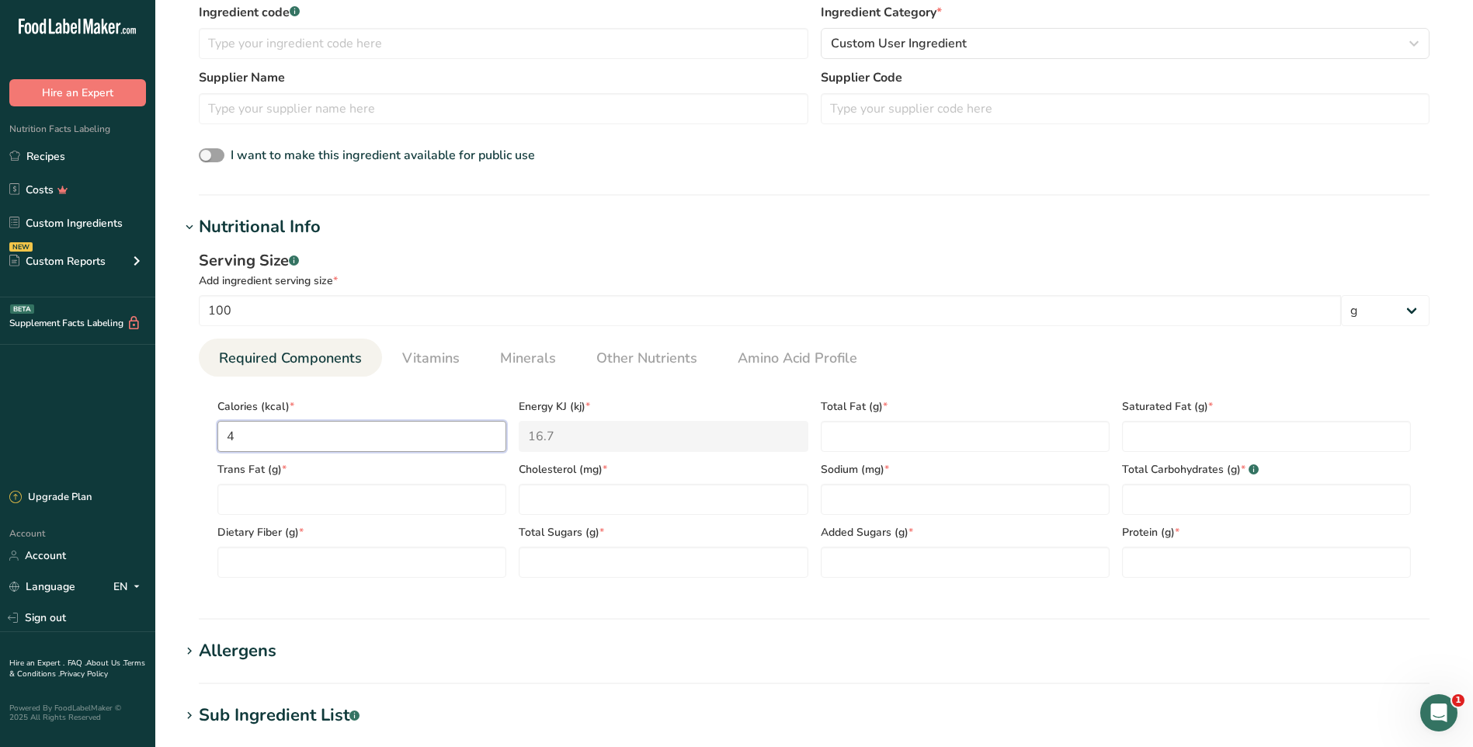
type input "45"
type KJ "188.3"
type input "458"
type KJ "1916.3"
type input "458"
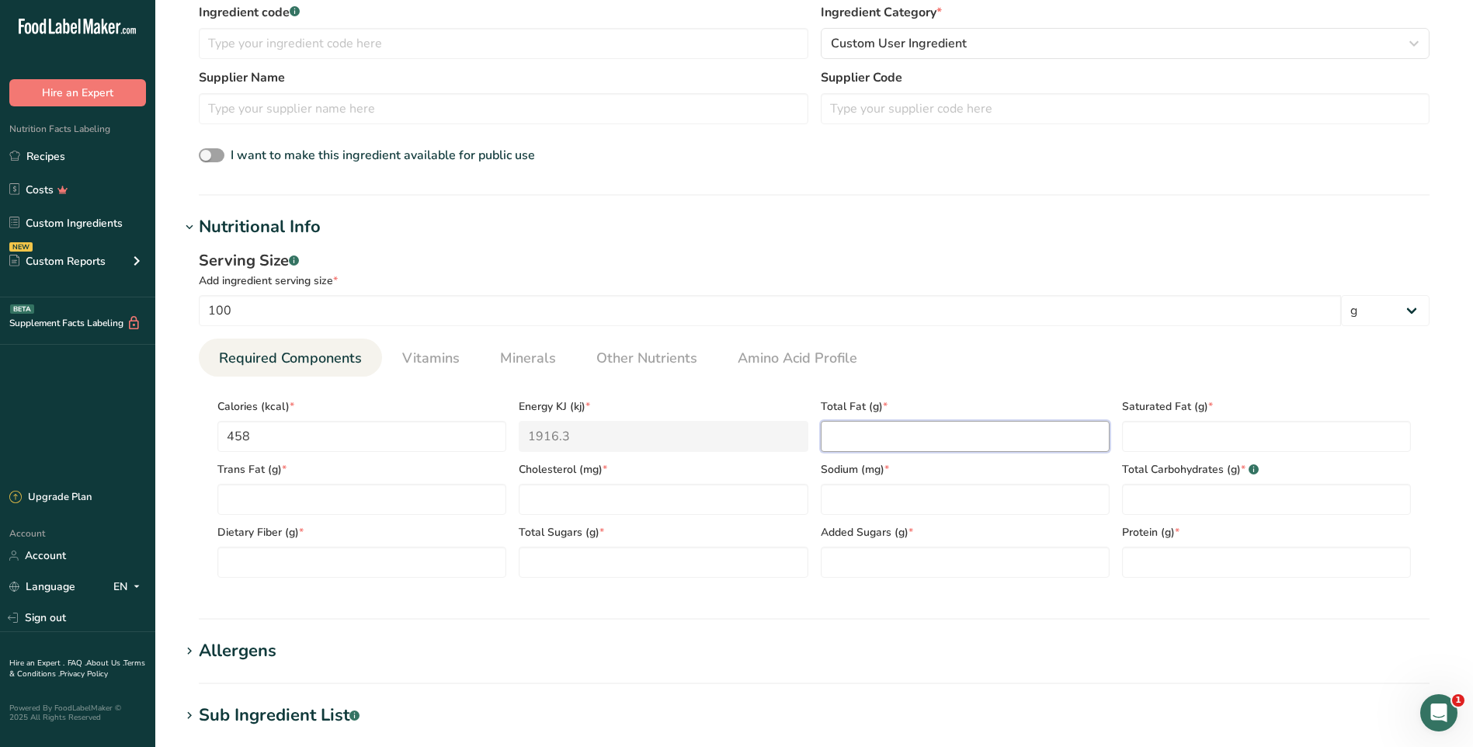
click at [939, 432] on Fat "number" at bounding box center [965, 436] width 289 height 31
type Fat "13.08"
click at [1203, 439] on Fat "number" at bounding box center [1266, 436] width 289 height 31
type Fat "2.0"
click at [314, 499] on Fat "number" at bounding box center [361, 499] width 289 height 31
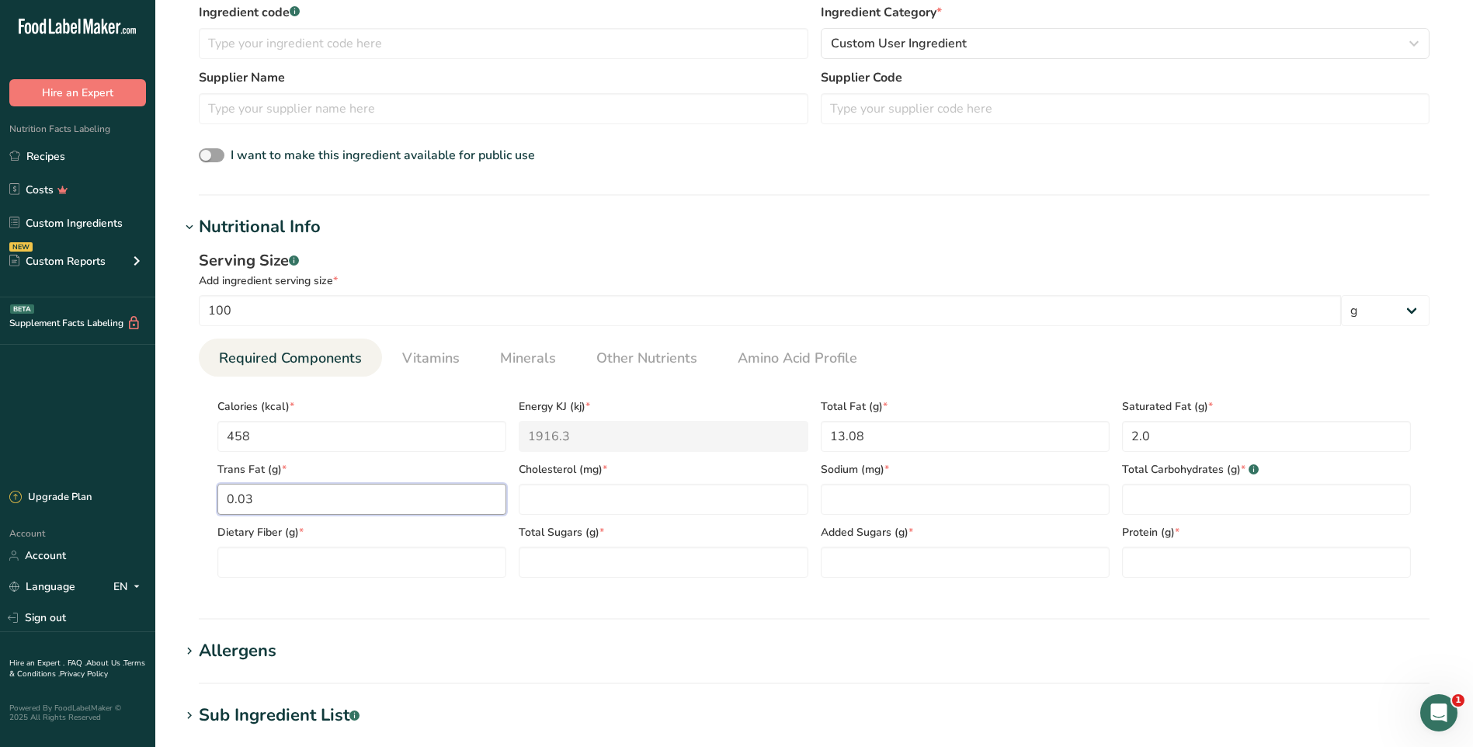
type Fat "0.03"
click at [537, 481] on div "[MEDICAL_DATA] (mg) *" at bounding box center [662, 483] width 301 height 63
click at [563, 505] on input "number" at bounding box center [663, 499] width 289 height 31
type input "0"
type input "0.8"
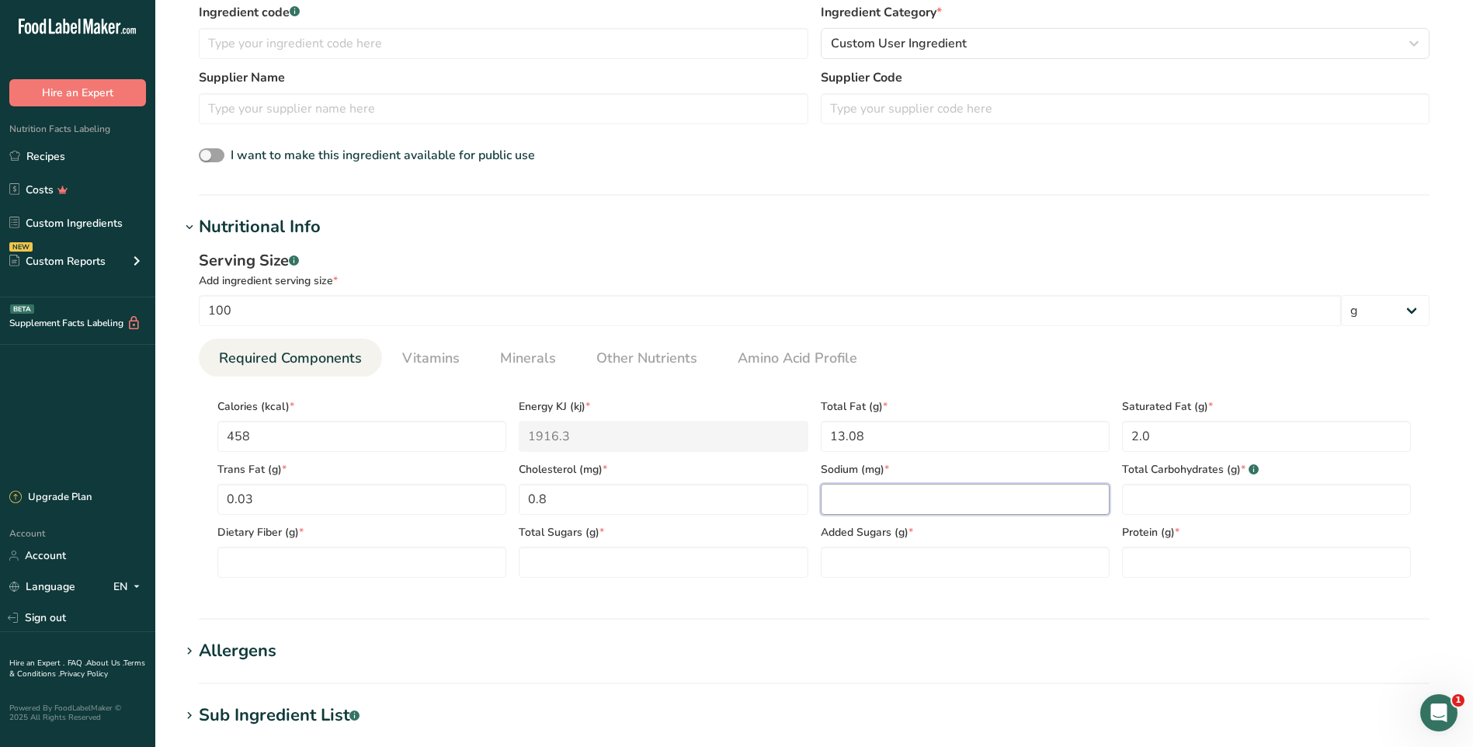
click at [881, 494] on input "number" at bounding box center [965, 499] width 289 height 31
type input "7.0"
click at [1130, 506] on Carbohydrates "number" at bounding box center [1266, 499] width 289 height 31
type Carbohydrates "38.29"
click at [318, 573] on Fiber "number" at bounding box center [361, 562] width 289 height 31
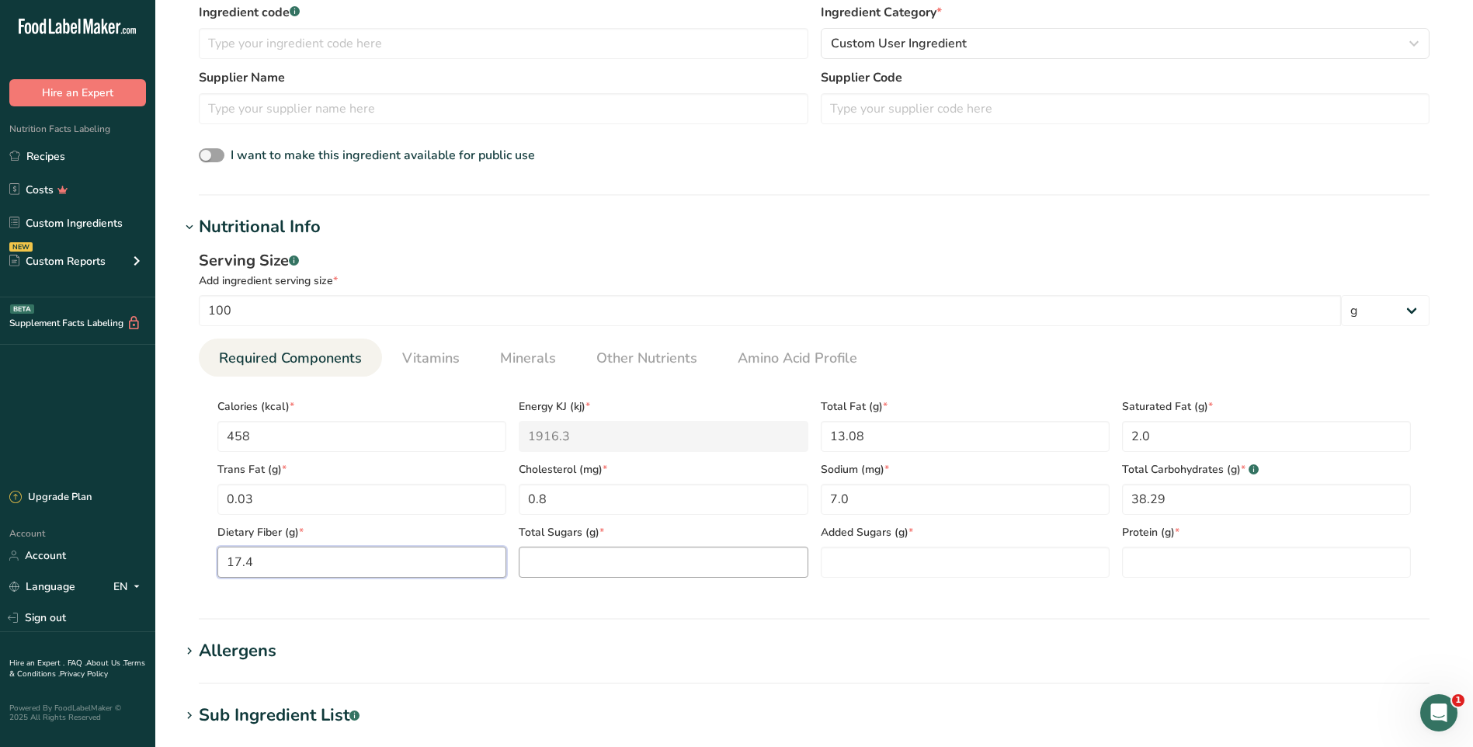
type Fiber "17.4"
click at [618, 561] on Sugars "number" at bounding box center [663, 562] width 289 height 31
type Sugars "7.81"
click at [925, 567] on Sugars "number" at bounding box center [965, 562] width 289 height 31
type Sugars "0"
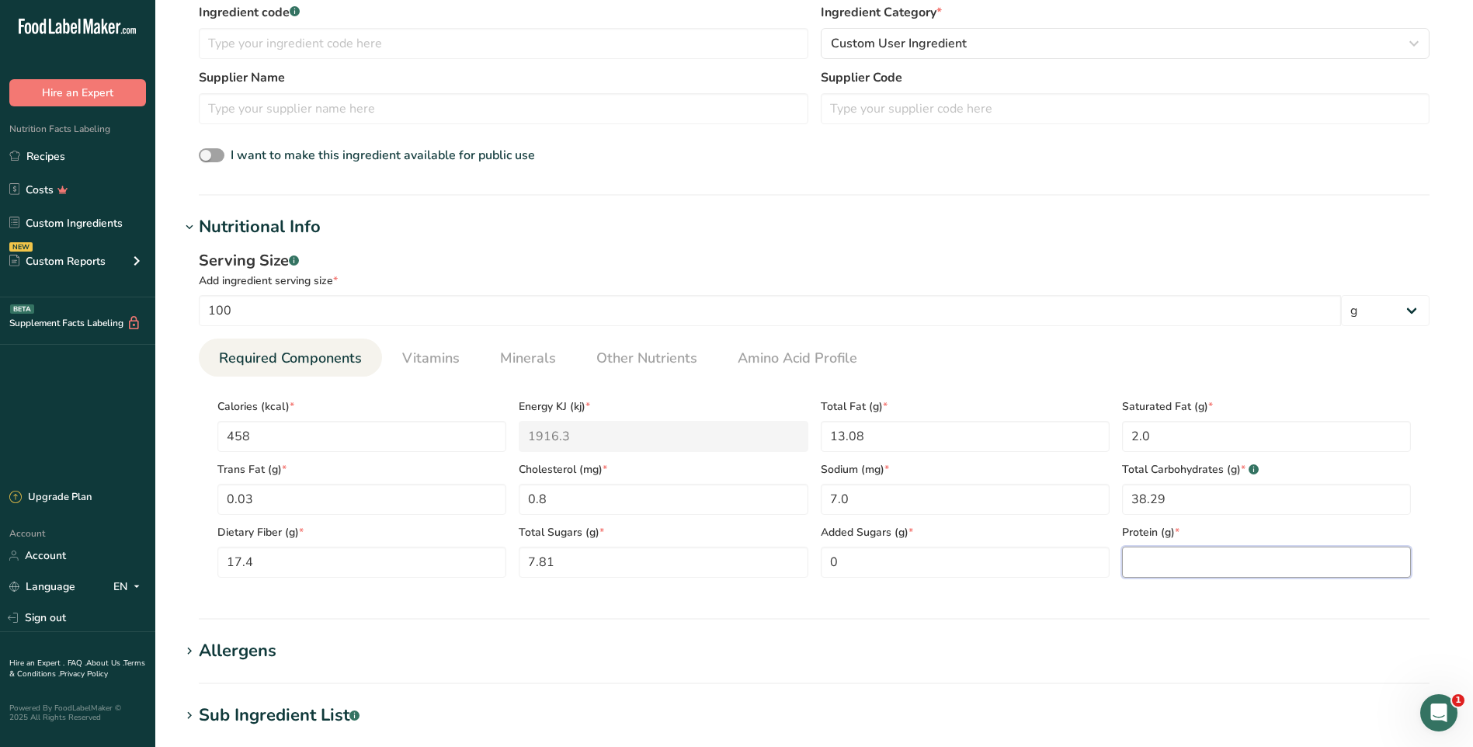
click at [1159, 561] on input "number" at bounding box center [1266, 562] width 289 height 31
click at [1146, 560] on input "number" at bounding box center [1266, 562] width 289 height 31
type input "49.88"
drag, startPoint x: 1082, startPoint y: 606, endPoint x: 1078, endPoint y: 599, distance: 8.4
click at [1081, 606] on section "Nutritional Info Serving Size .a-a{fill:#347362;}.b-a{fill:#fff;} Add ingredien…" at bounding box center [814, 416] width 1268 height 405
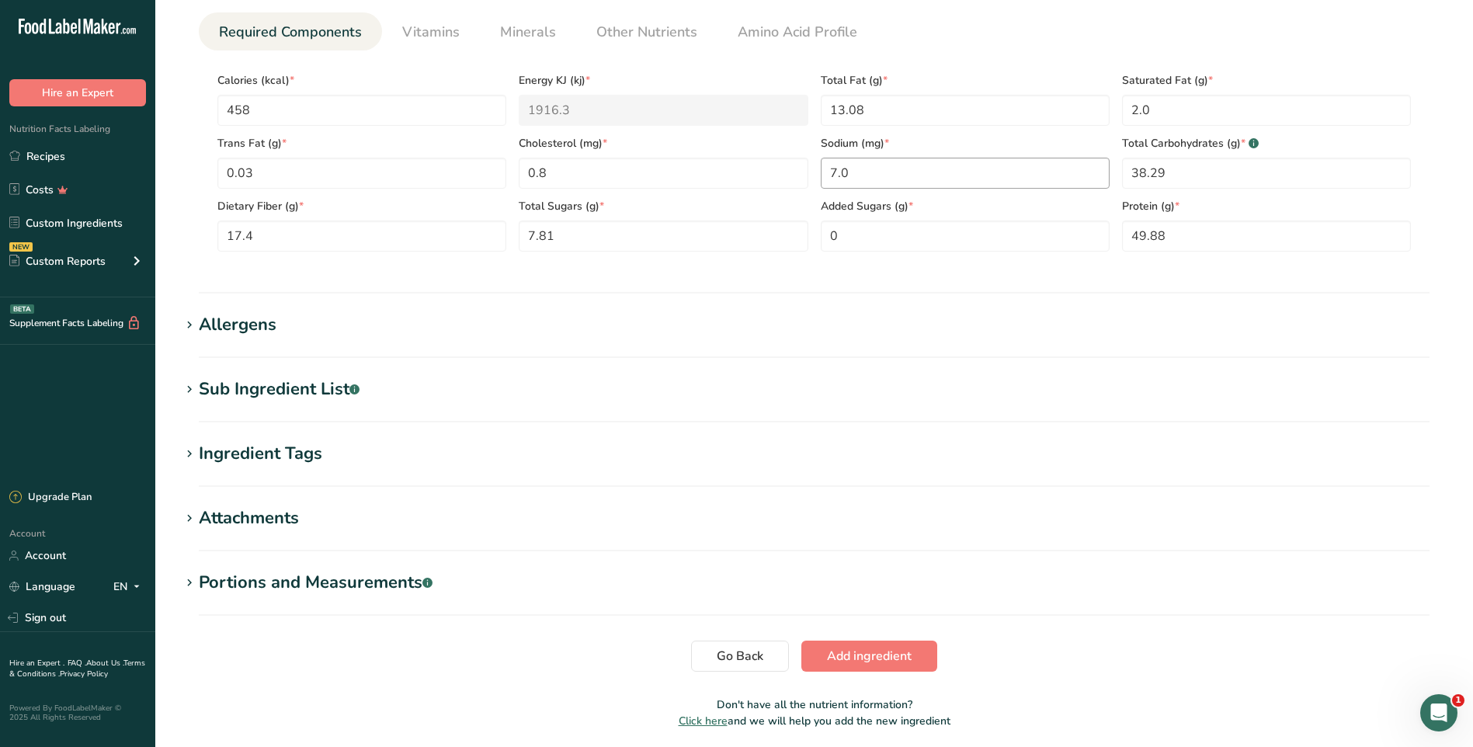
scroll to position [771, 0]
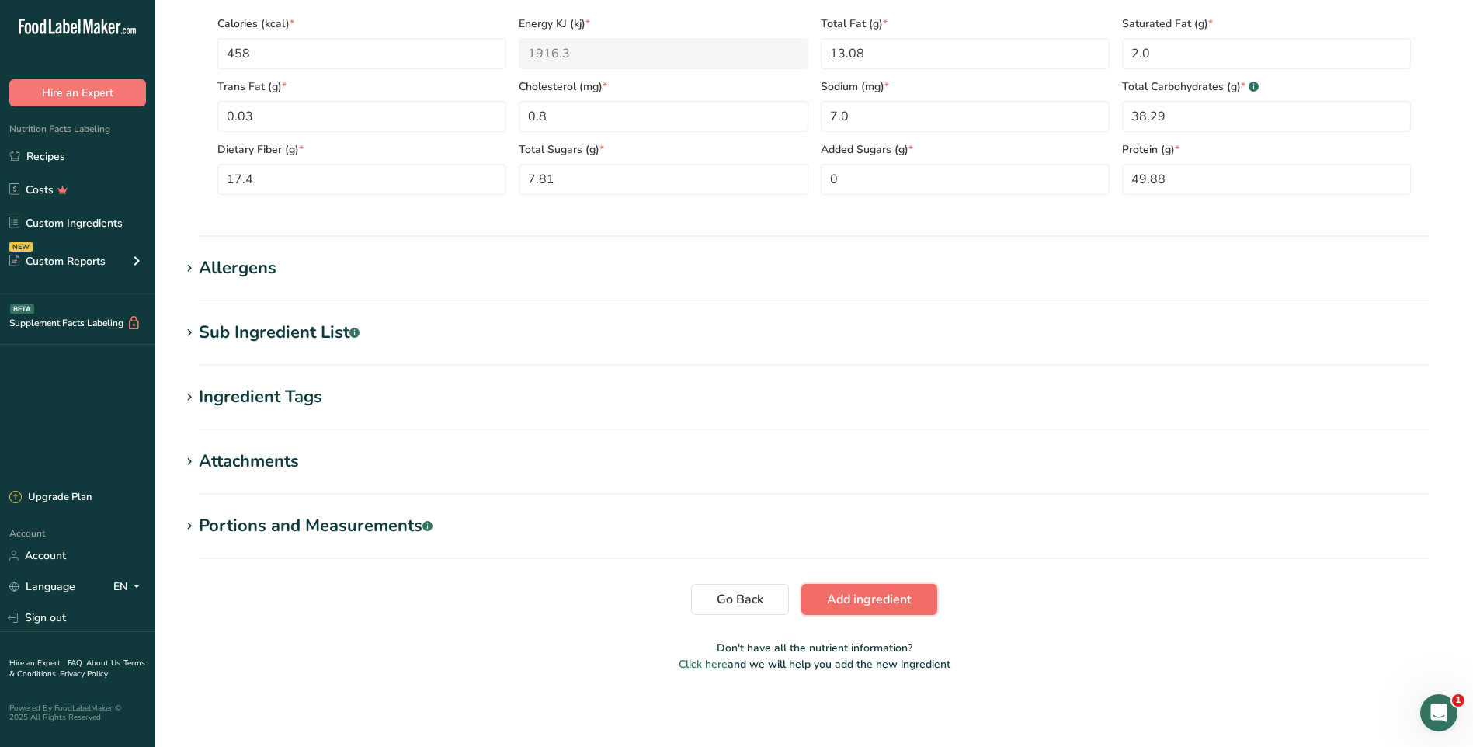
click at [869, 597] on span "Add ingredient" at bounding box center [869, 599] width 85 height 19
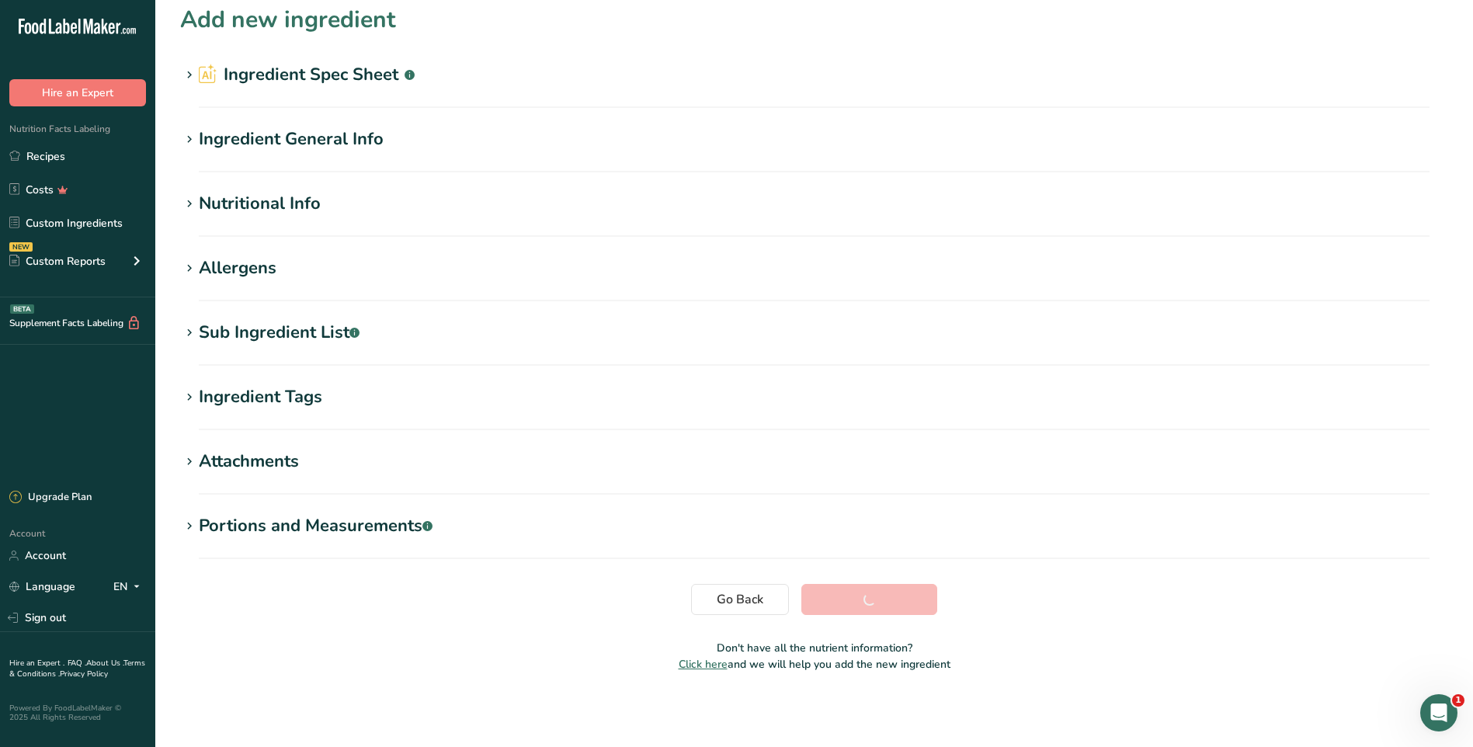
scroll to position [10, 0]
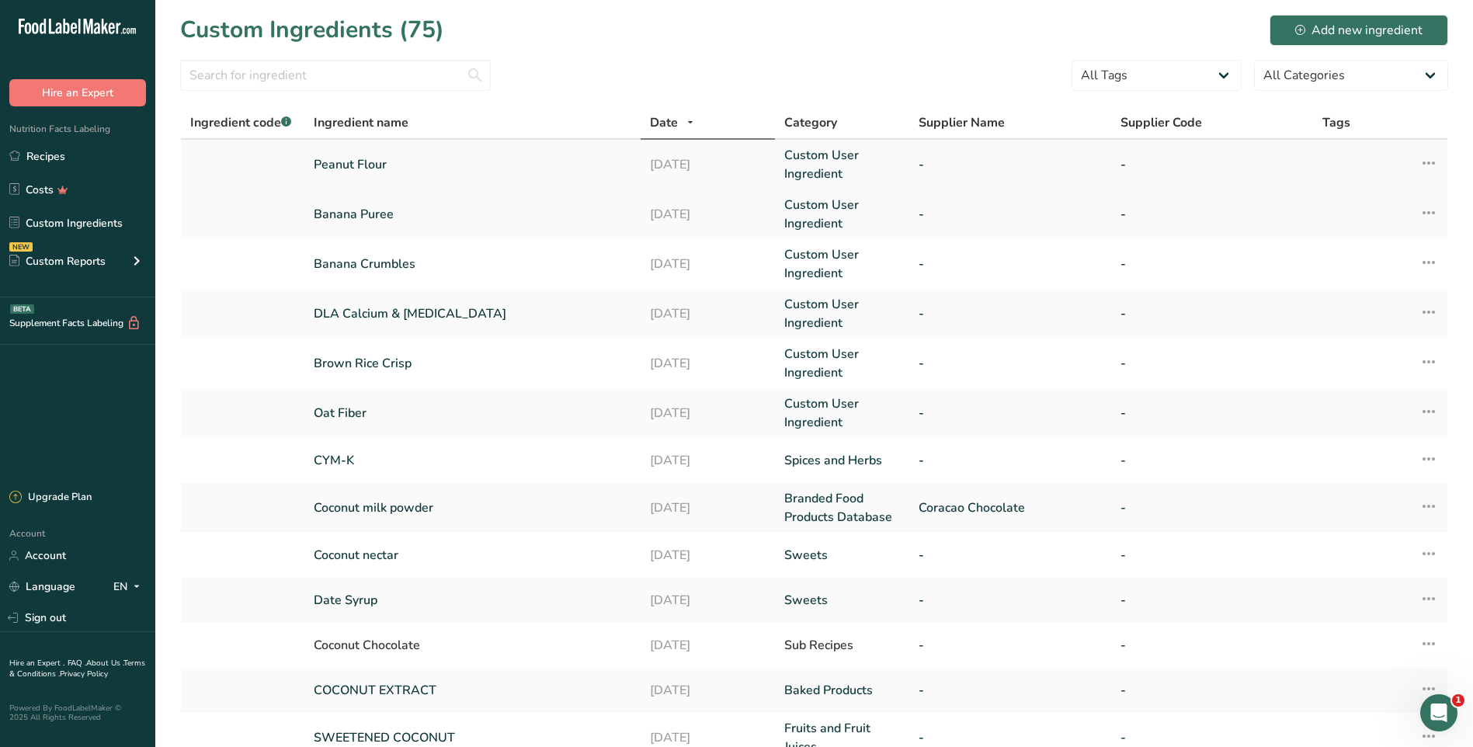
click at [323, 155] on link "Peanut Flour" at bounding box center [473, 164] width 318 height 19
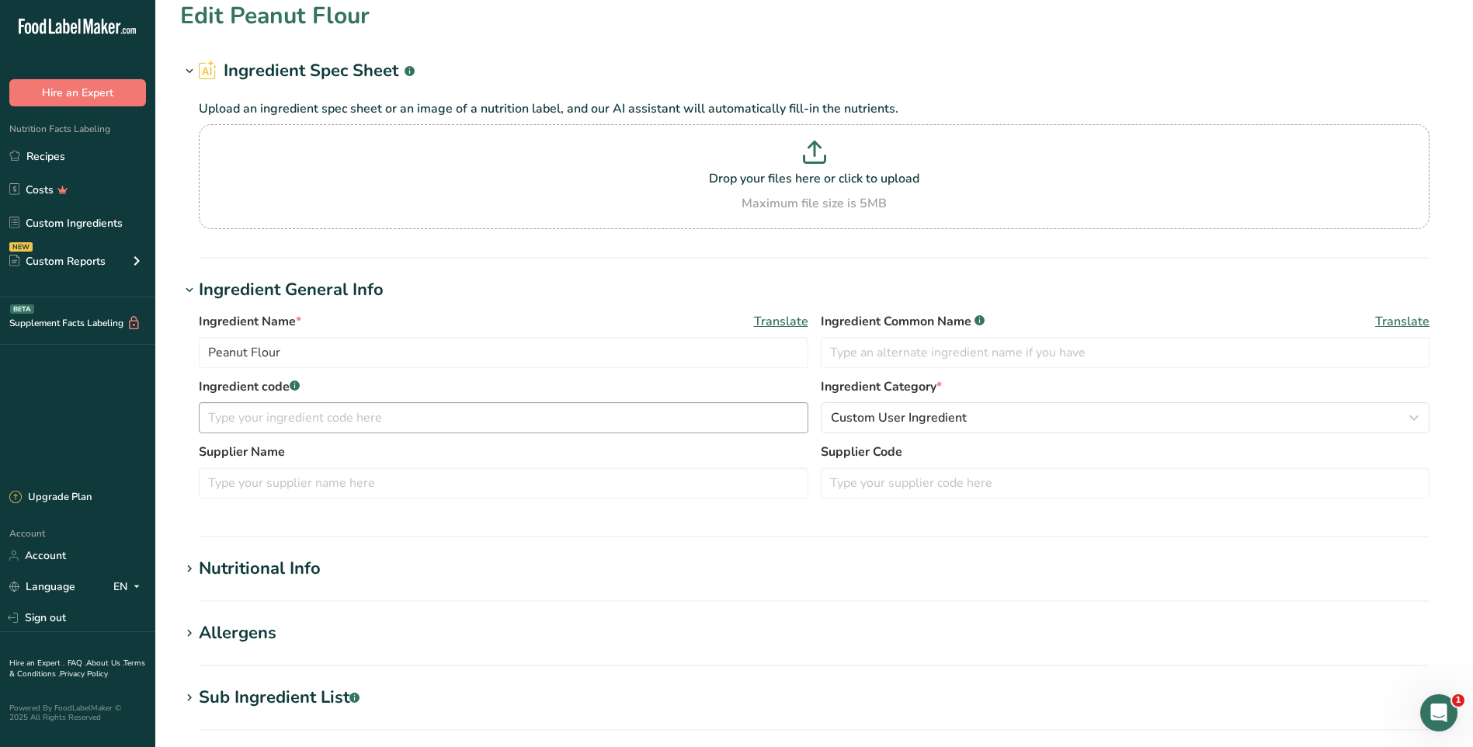
scroll to position [379, 0]
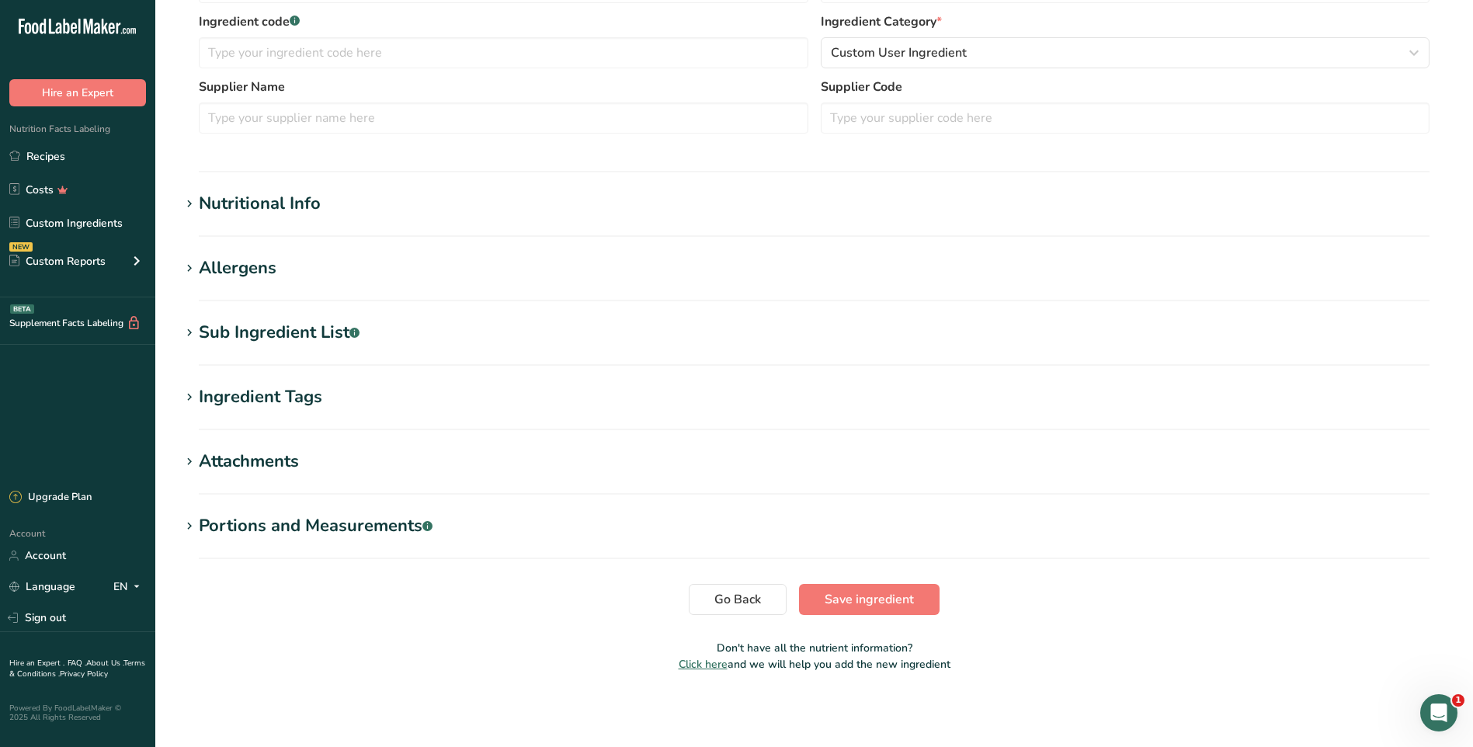
click at [261, 263] on div "Allergens" at bounding box center [238, 268] width 78 height 26
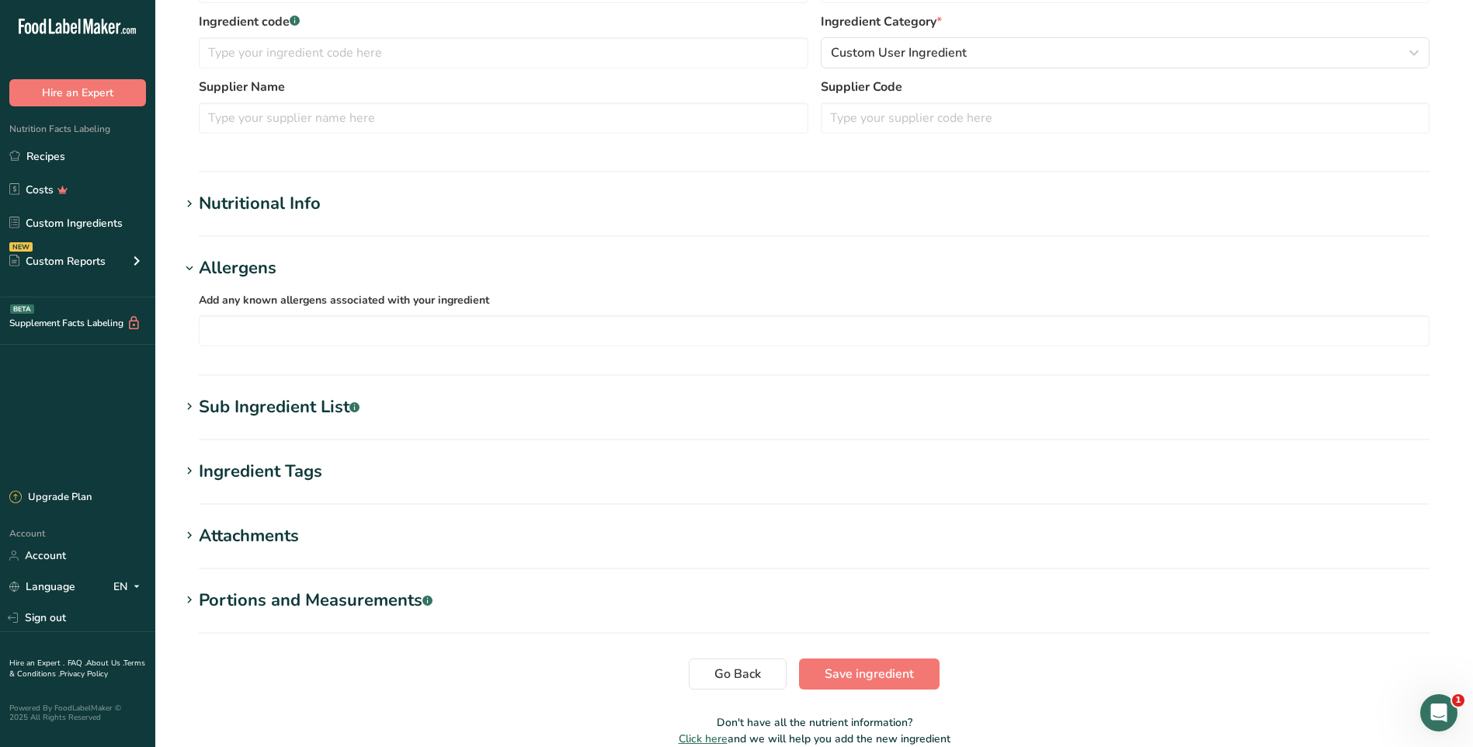
click at [271, 206] on div "Nutritional Info" at bounding box center [260, 204] width 122 height 26
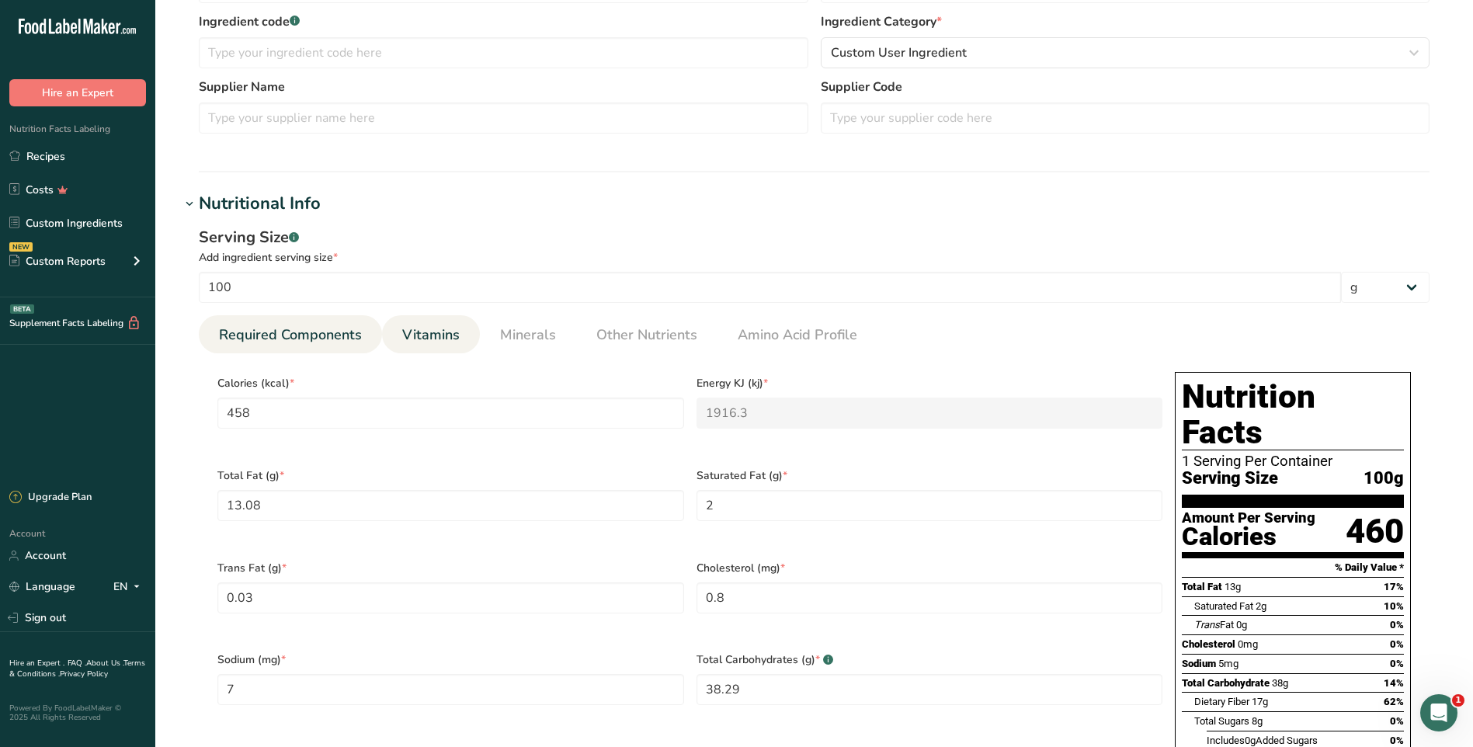
click at [414, 326] on span "Vitamins" at bounding box center [430, 335] width 57 height 21
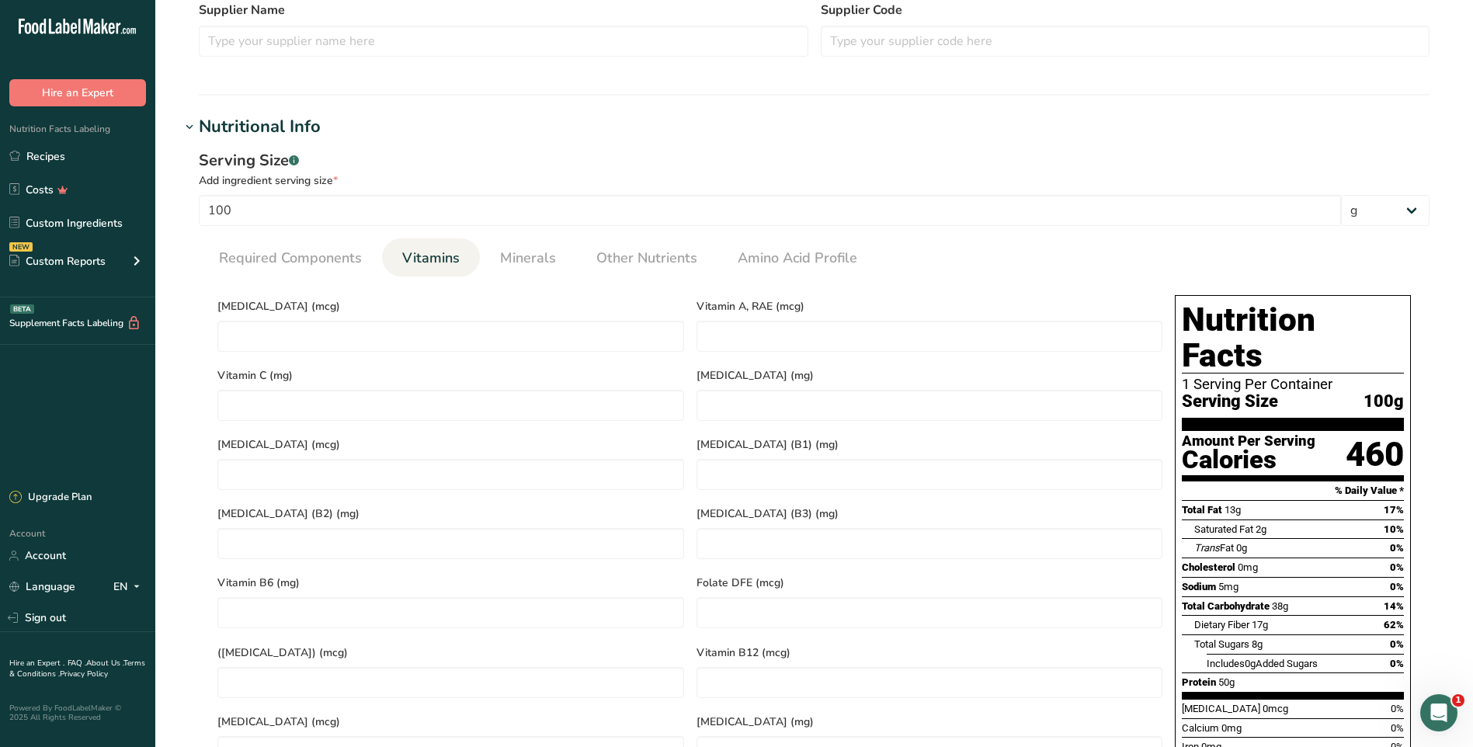
scroll to position [457, 0]
click at [538, 272] on link "Minerals" at bounding box center [528, 258] width 68 height 40
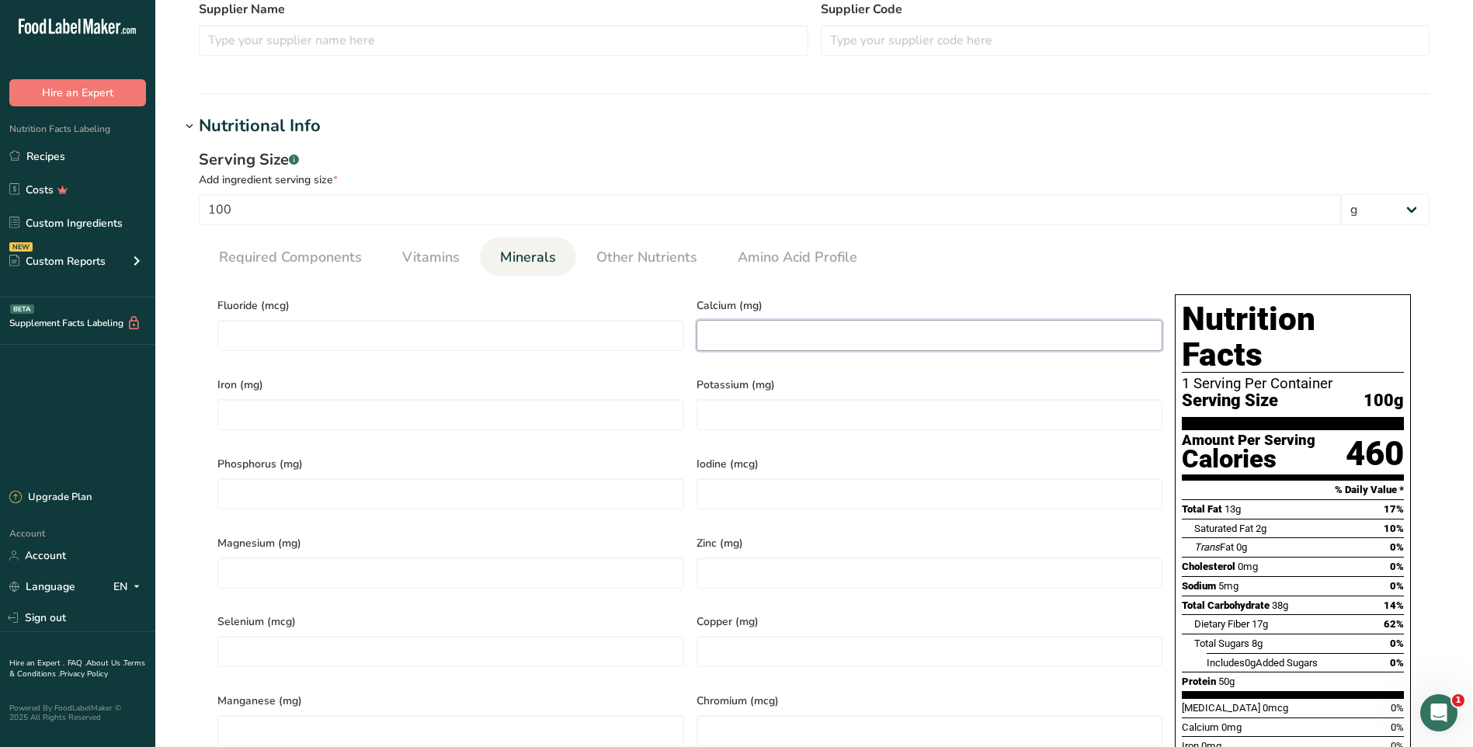
click at [714, 347] on input "number" at bounding box center [929, 335] width 467 height 31
type input "93"
click at [356, 400] on input "number" at bounding box center [450, 414] width 467 height 31
type input "3.5"
click at [716, 404] on input "number" at bounding box center [929, 414] width 467 height 31
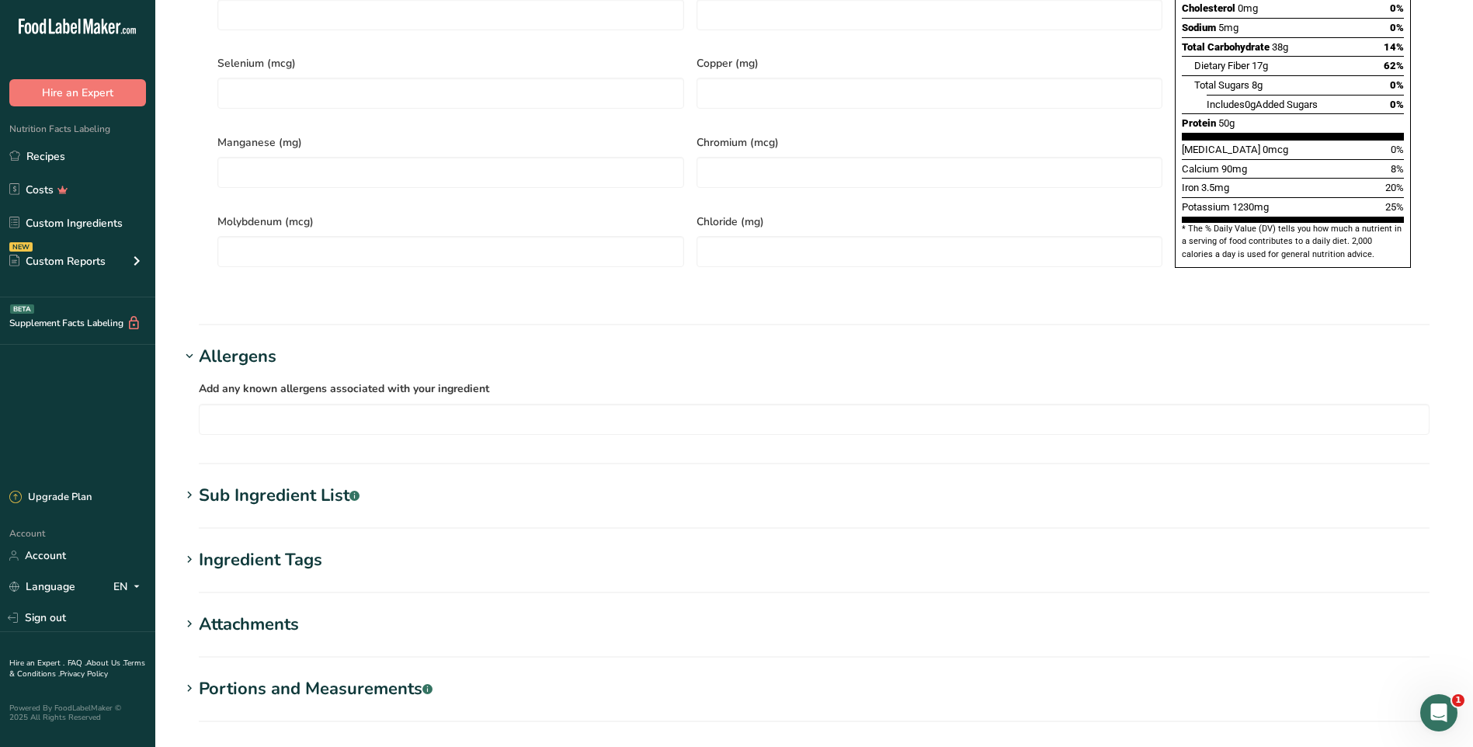
scroll to position [1142, 0]
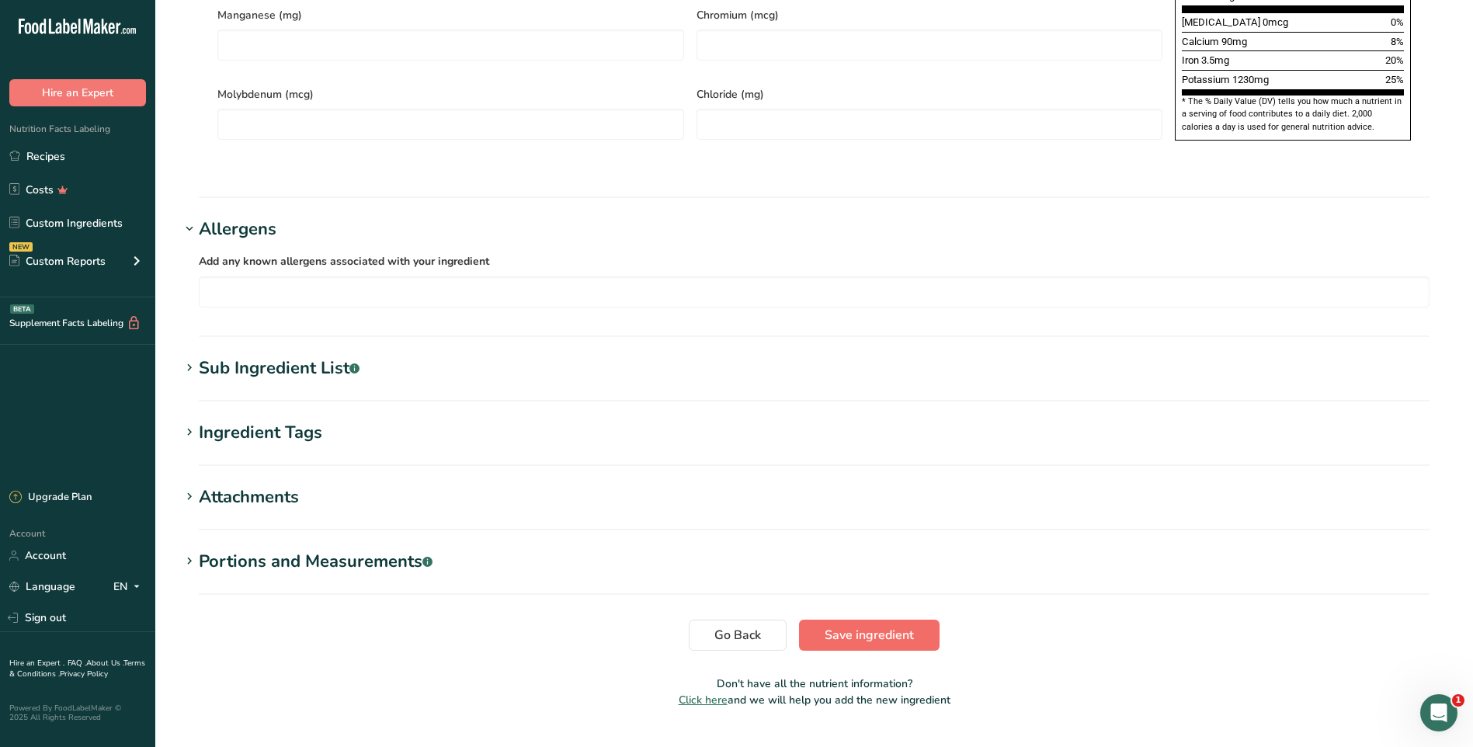
type input "1230"
click at [915, 620] on button "Save ingredient" at bounding box center [869, 635] width 141 height 31
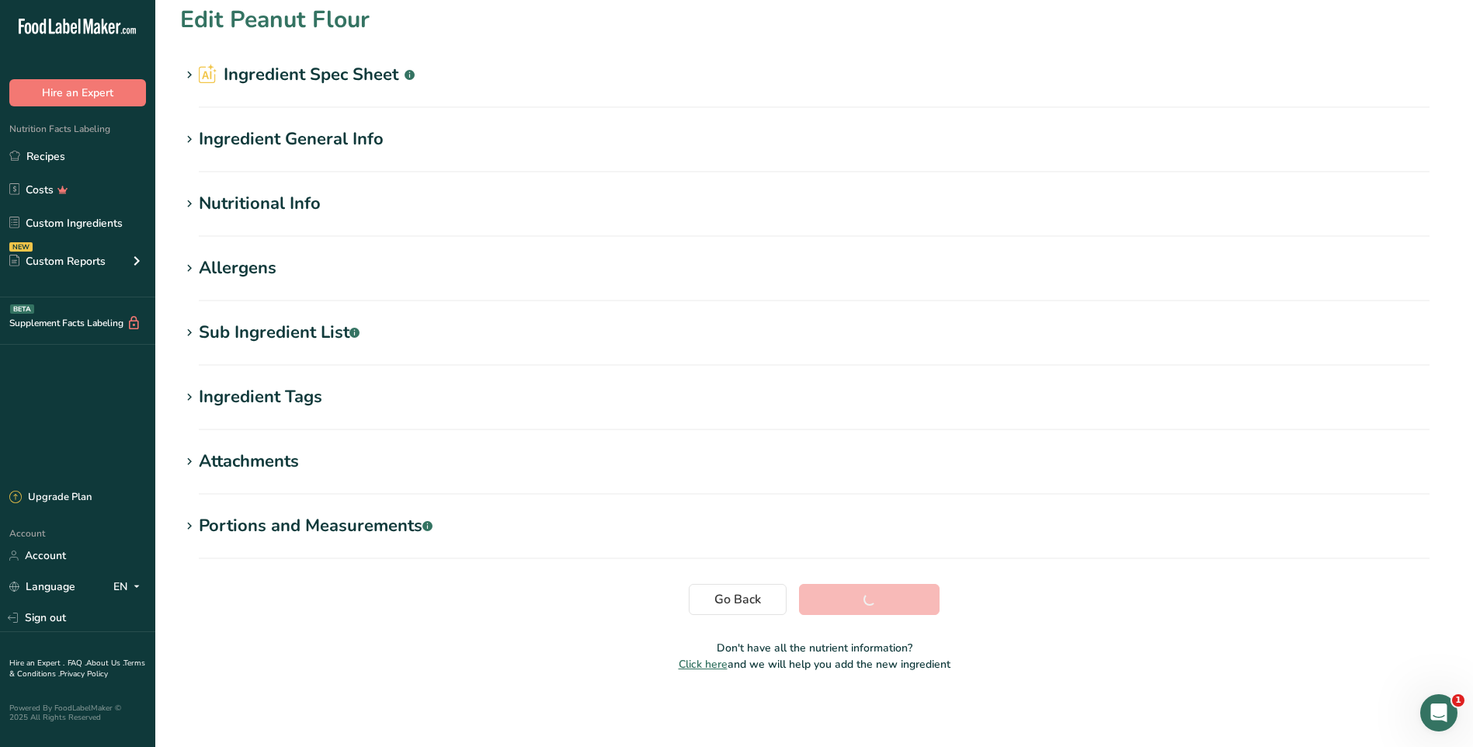
scroll to position [10, 0]
